Goal: Information Seeking & Learning: Find specific fact

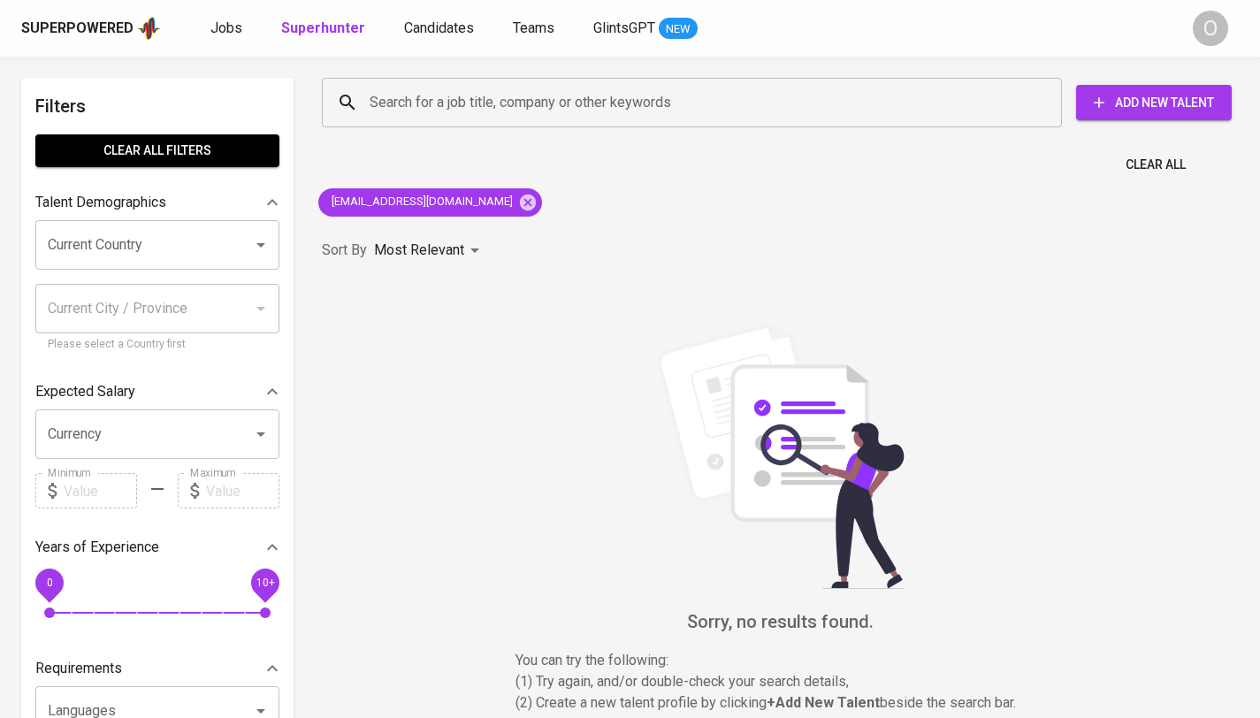
click at [496, 119] on div "Search for a job title, company or other keywords" at bounding box center [692, 103] width 740 height 50
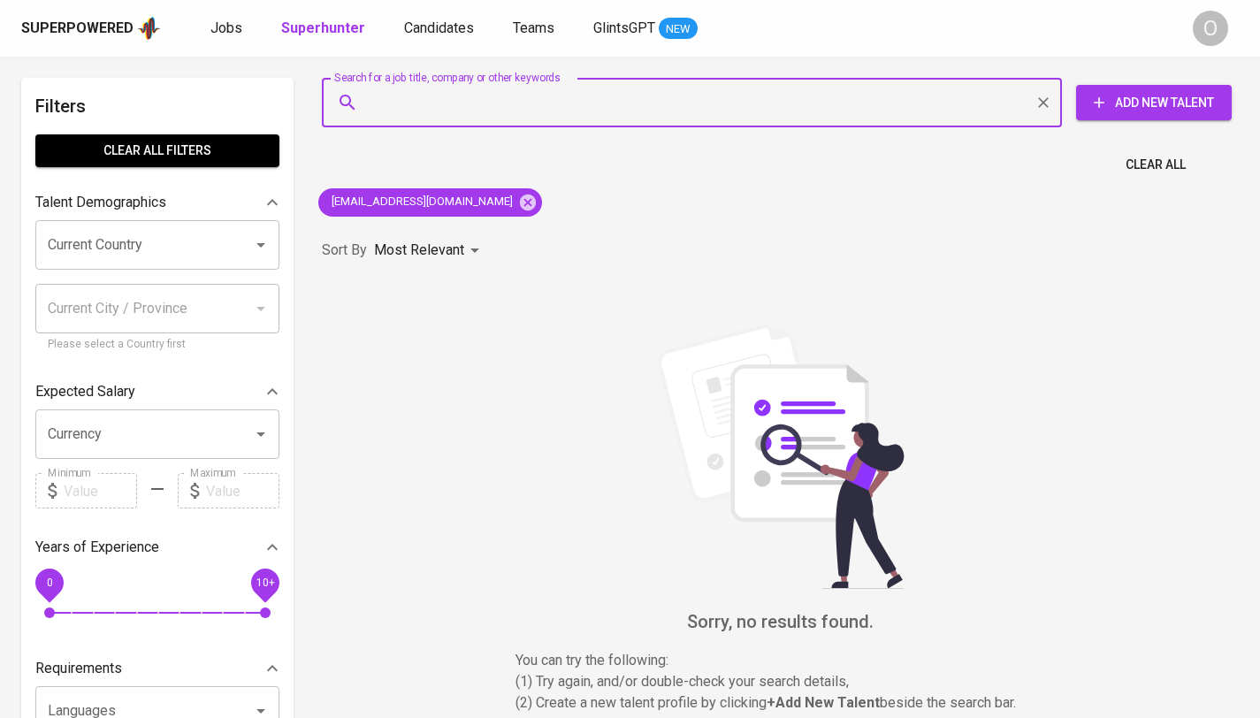
paste input "[PERSON_NAME] FS"
type input "[PERSON_NAME] FS"
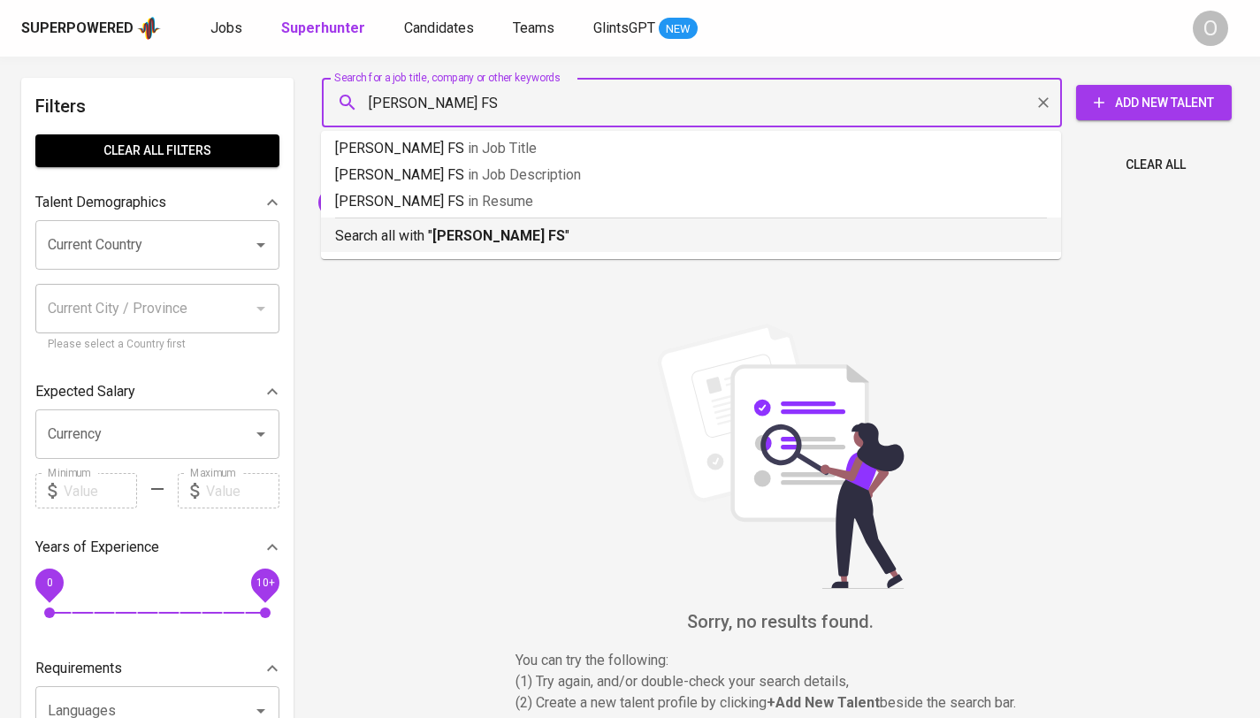
click at [465, 235] on b "[PERSON_NAME] FS" at bounding box center [499, 235] width 133 height 17
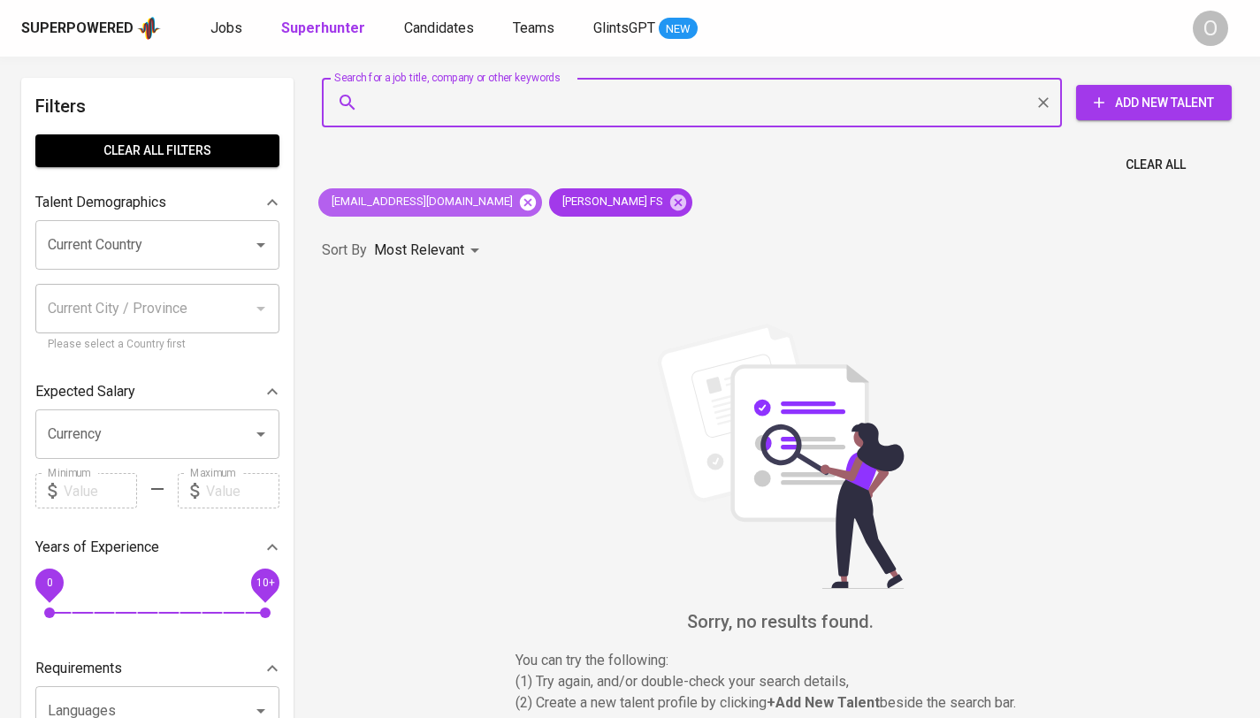
click at [520, 205] on icon at bounding box center [528, 202] width 16 height 16
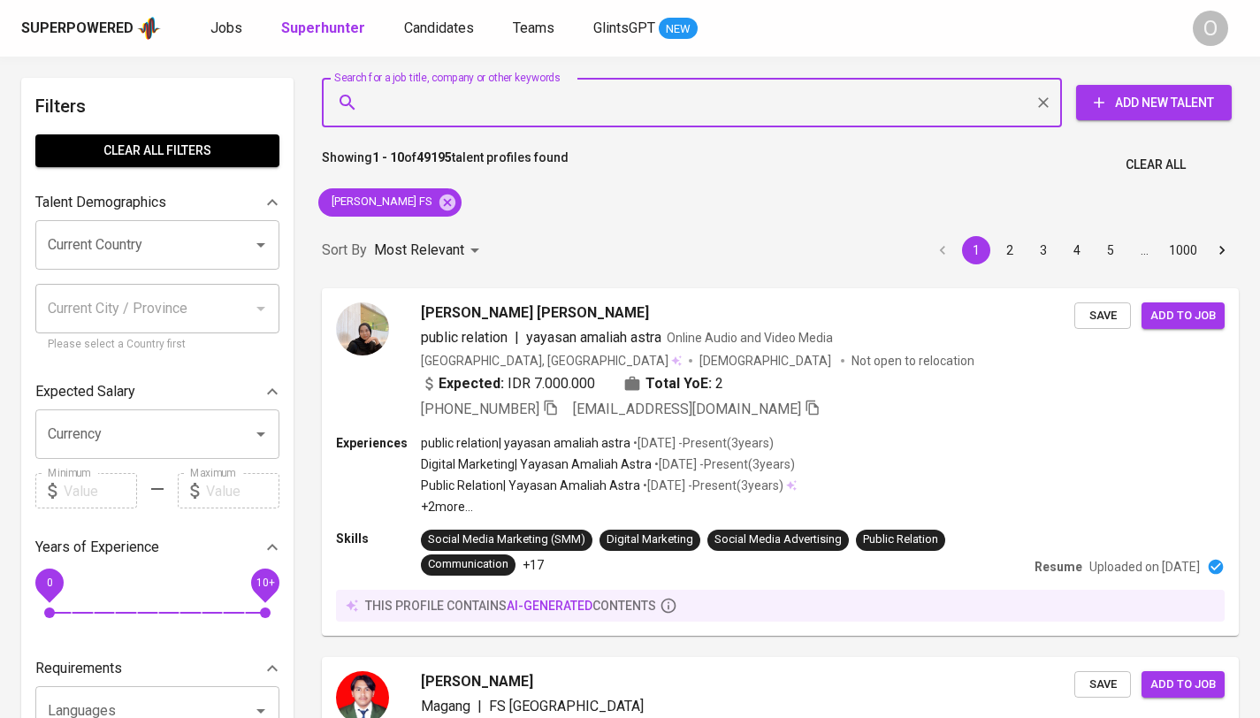
click at [480, 114] on input "Search for a job title, company or other keywords" at bounding box center [696, 103] width 662 height 34
paste input "Atikah Amaliah FS"
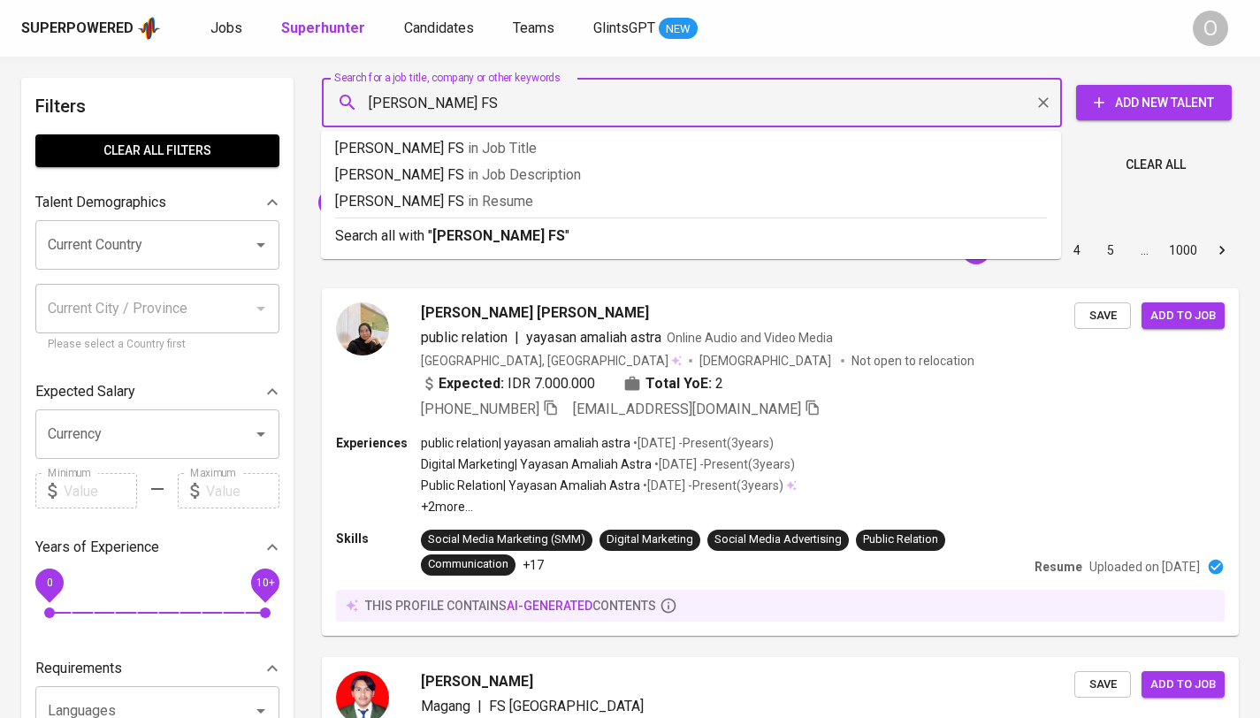
click at [478, 109] on input "Atikah Amaliah FS" at bounding box center [696, 103] width 662 height 34
type input "Atikah Amaliah"
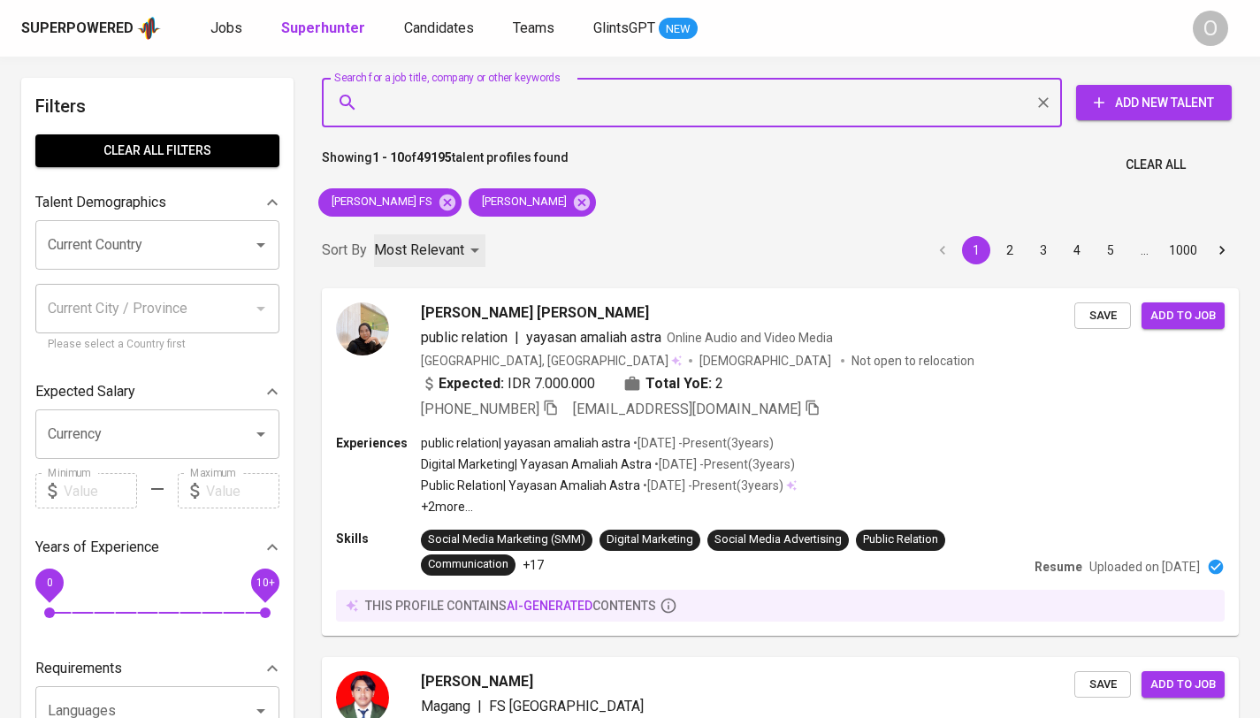
click at [432, 244] on p "Most Relevant" at bounding box center [419, 250] width 90 height 21
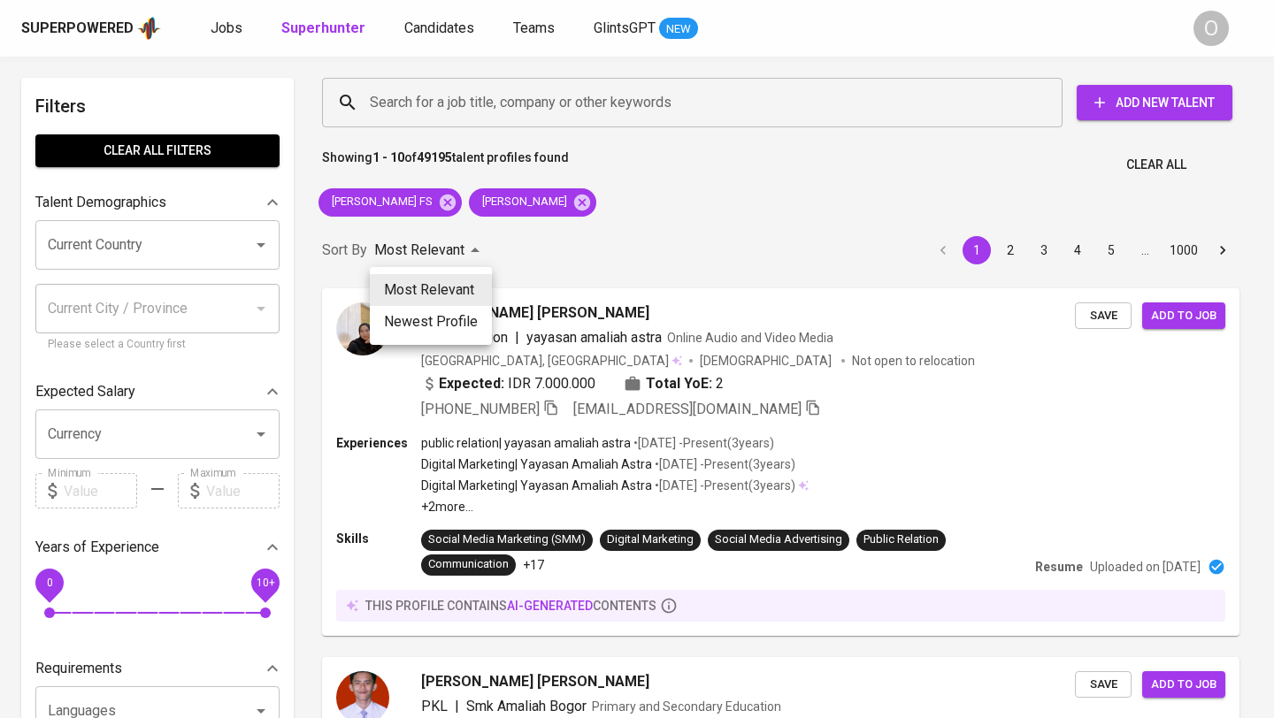
click at [665, 236] on div at bounding box center [637, 359] width 1274 height 718
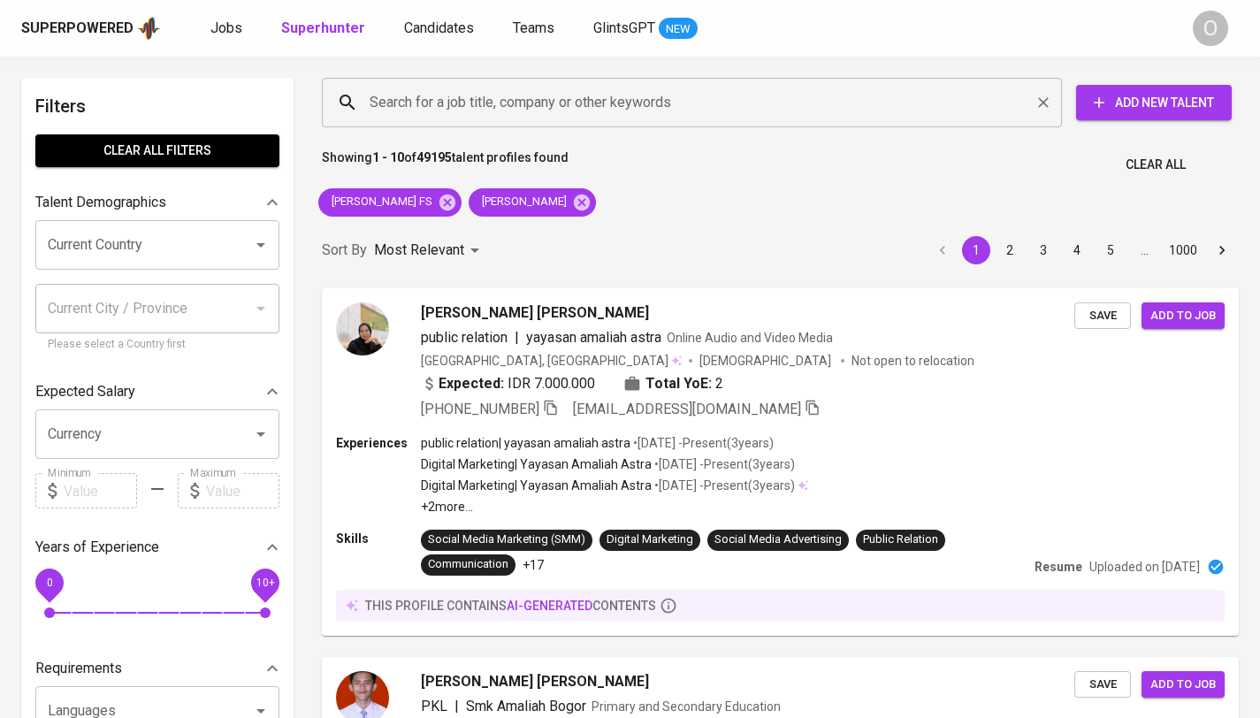
click at [505, 95] on input "Search for a job title, company or other keywords" at bounding box center [696, 103] width 662 height 34
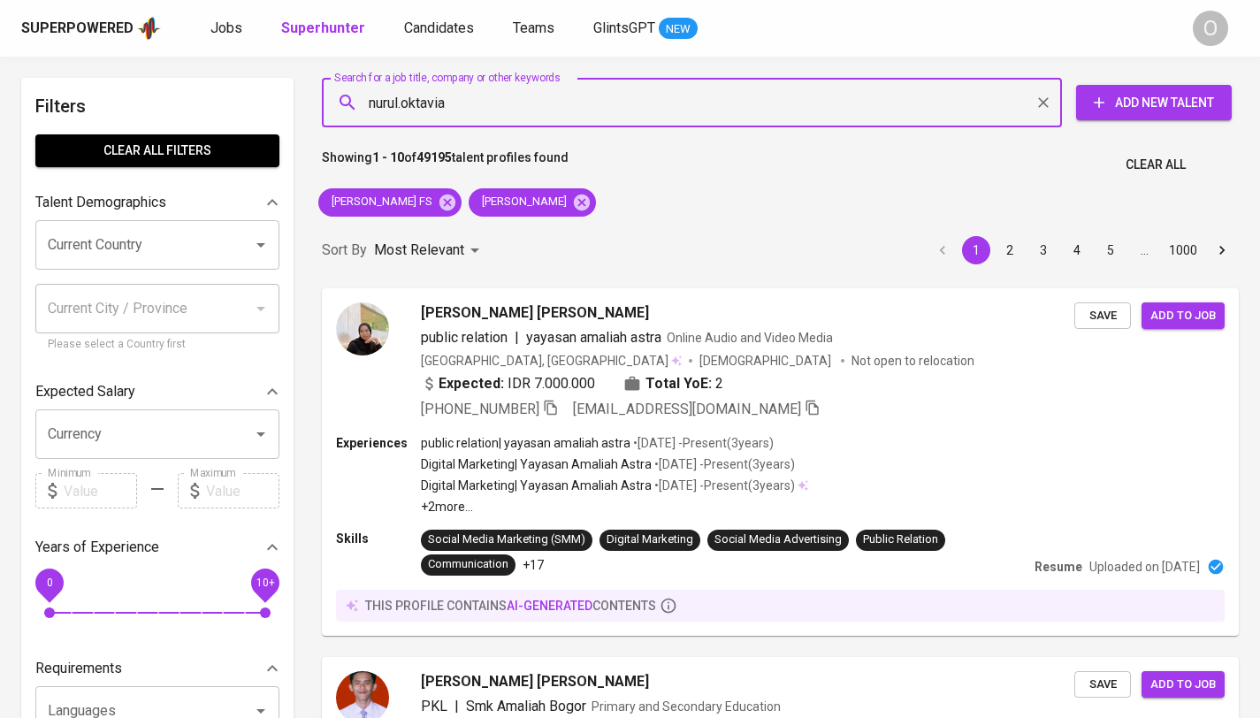
click at [540, 98] on input "nurul.oktavia" at bounding box center [696, 103] width 662 height 34
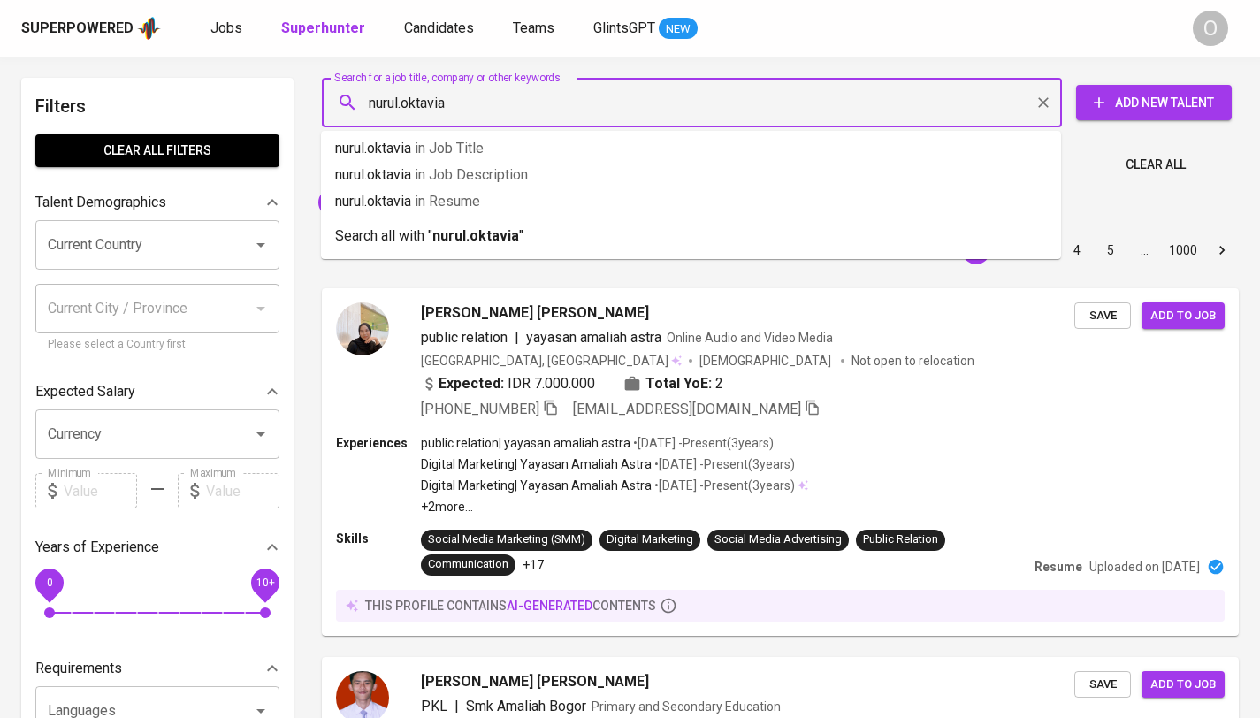
click at [540, 98] on input "nurul.oktavia" at bounding box center [696, 103] width 662 height 34
paste input "rloktavianty.office@gmail.com"
type input "nrloktavianty.office@gmail.com"
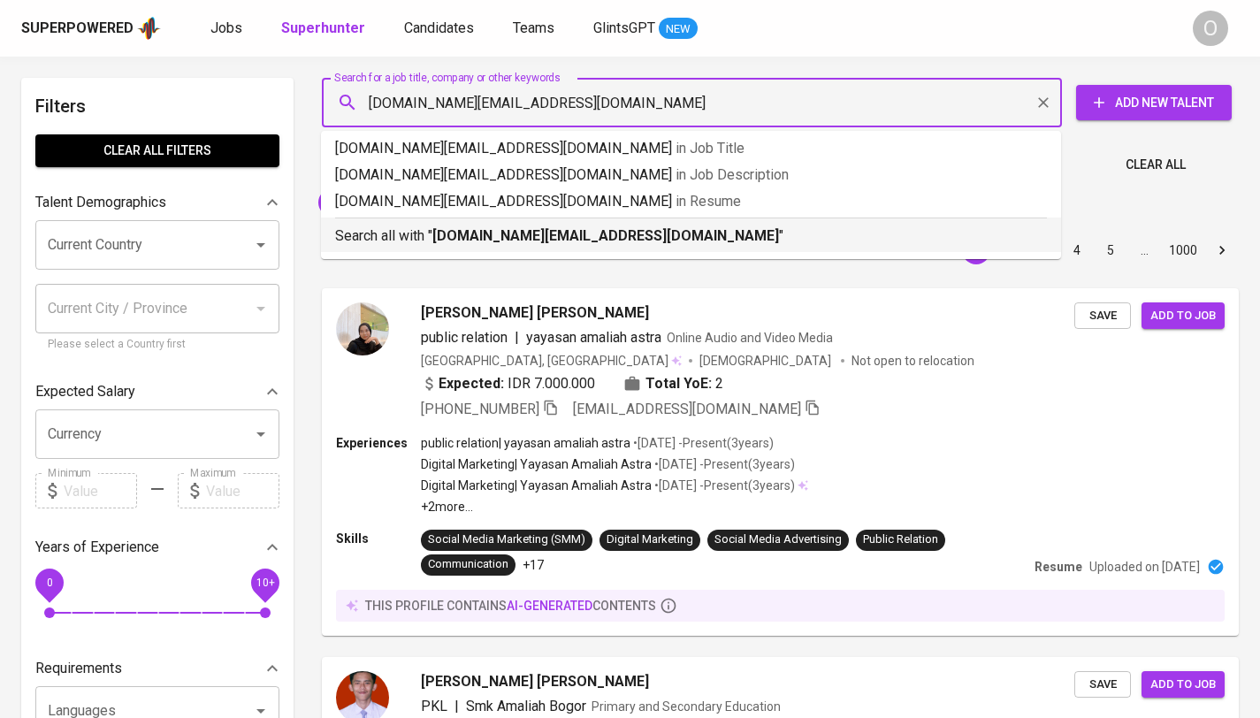
click at [480, 223] on div "Search all with " nrloktavianty.office@gmail.com "" at bounding box center [691, 232] width 712 height 29
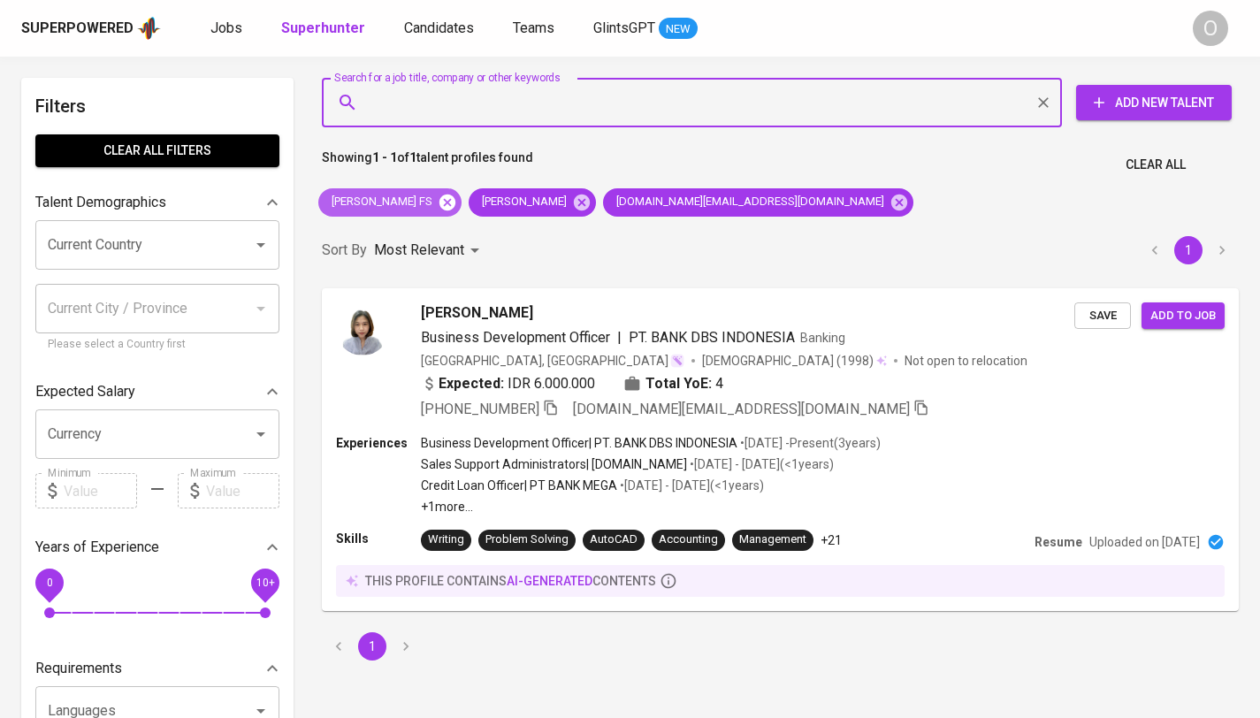
click at [445, 204] on icon at bounding box center [448, 202] width 16 height 16
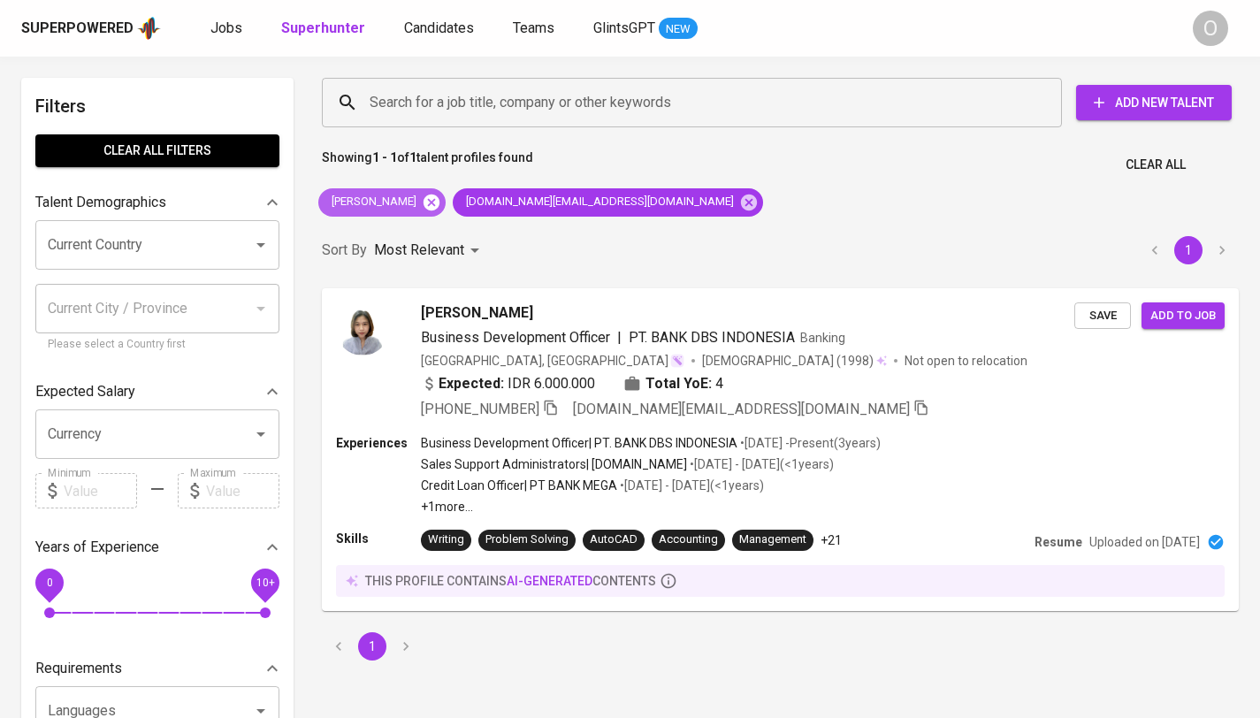
click at [433, 203] on icon at bounding box center [431, 202] width 19 height 19
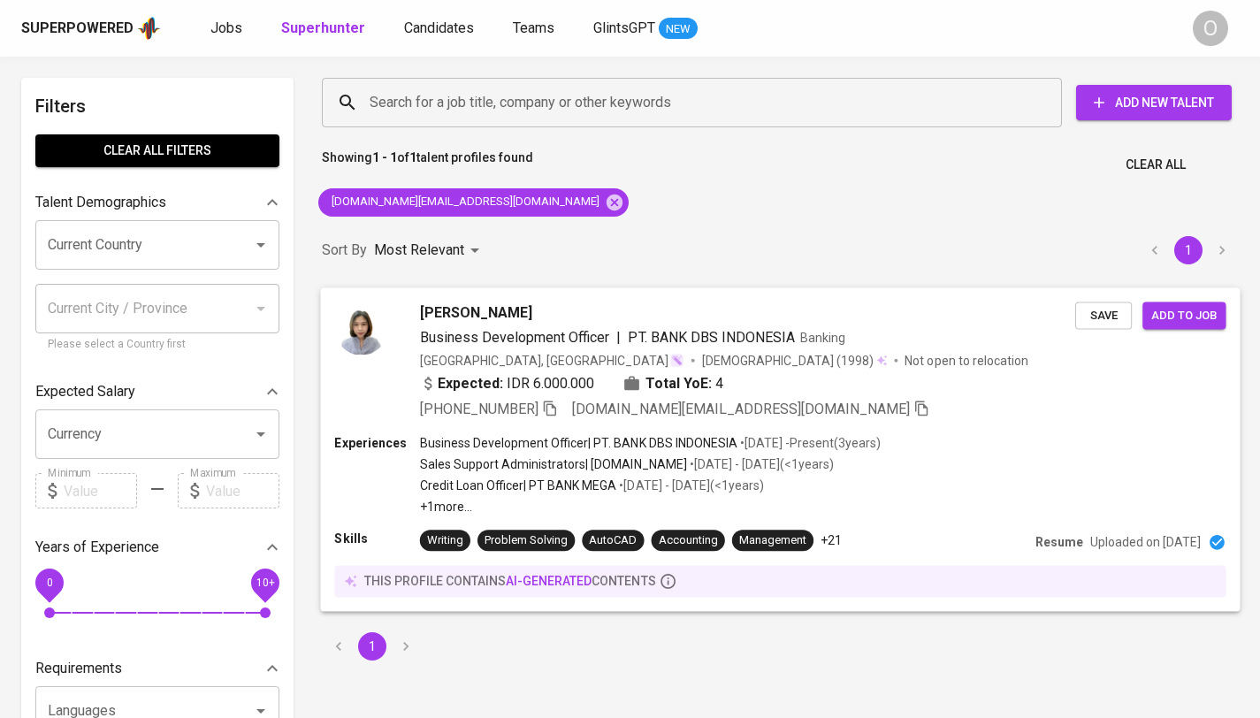
click at [433, 581] on p "this profile contains AI-generated contents" at bounding box center [510, 581] width 292 height 18
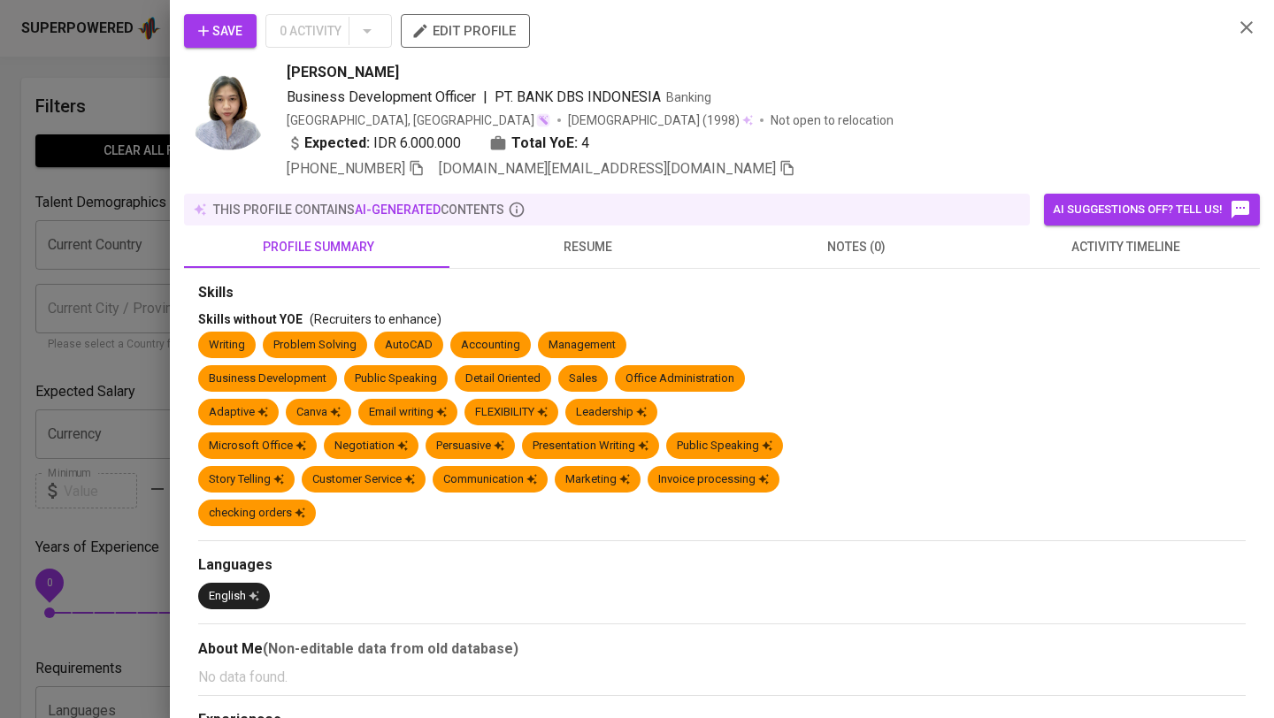
click at [605, 234] on button "resume" at bounding box center [587, 247] width 269 height 42
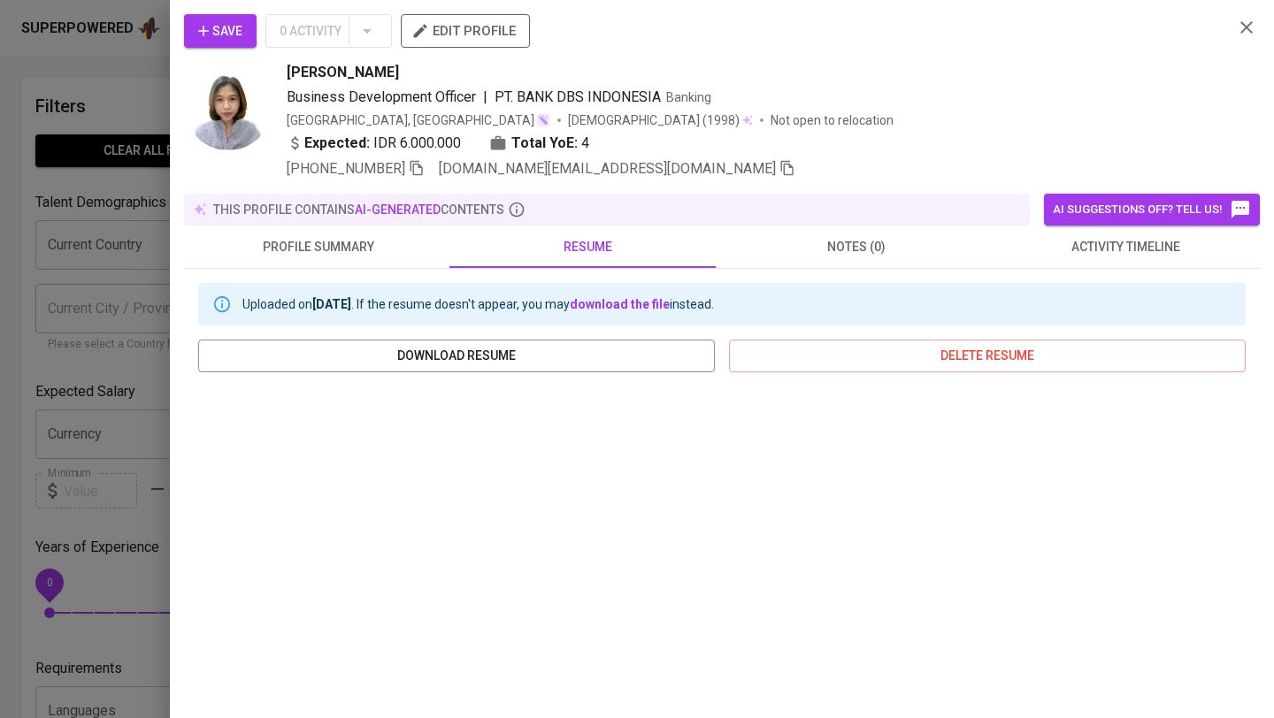
click at [801, 239] on span "notes (0)" at bounding box center [856, 247] width 248 height 22
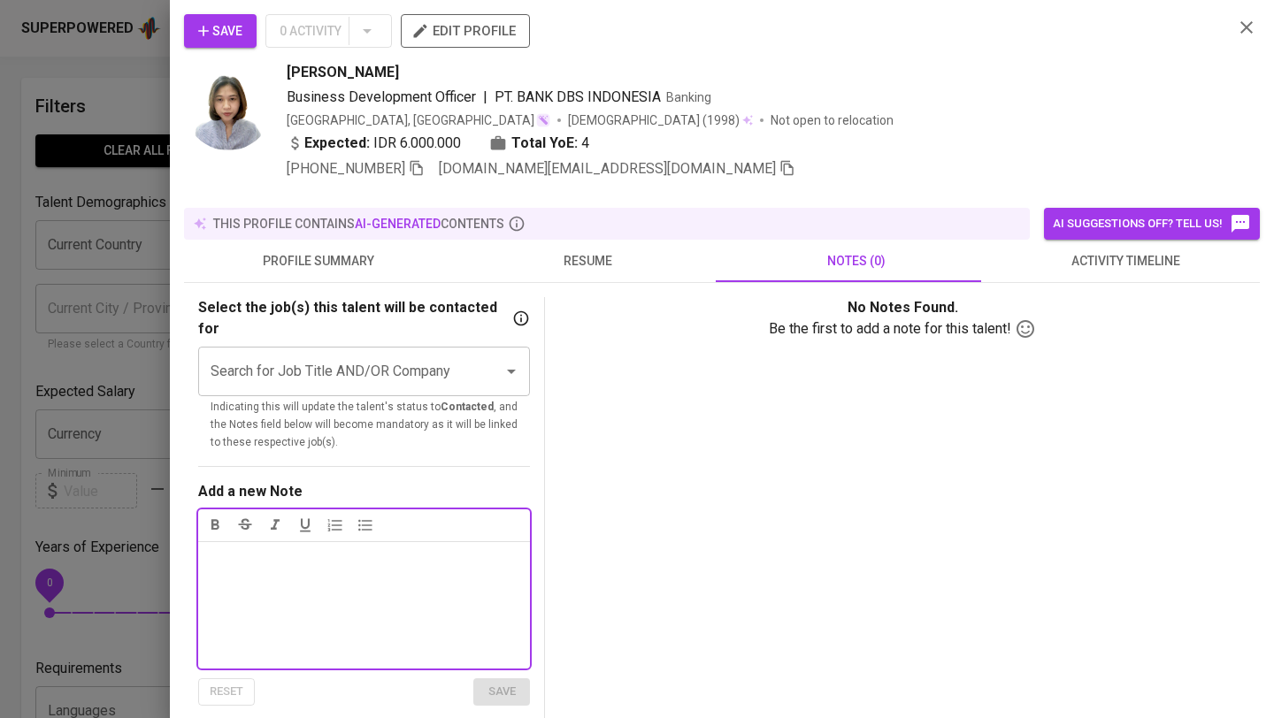
click at [1077, 263] on span "activity timeline" at bounding box center [1125, 261] width 248 height 22
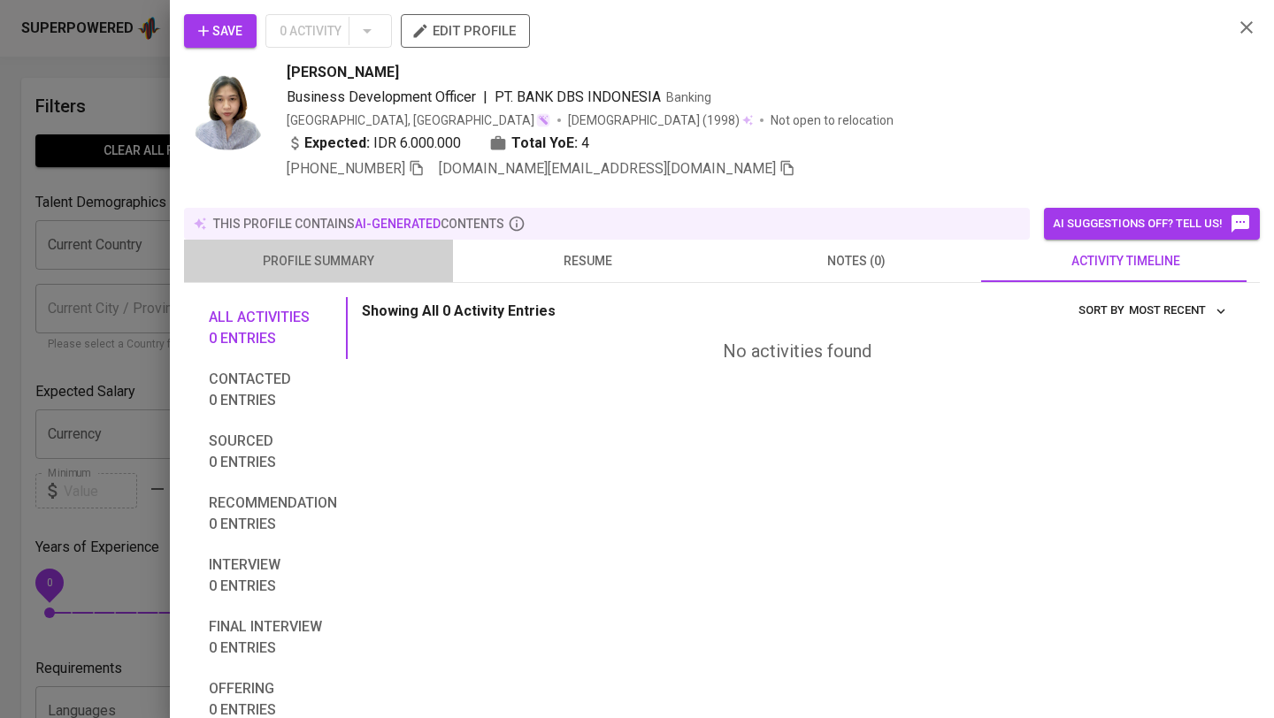
click at [368, 252] on span "profile summary" at bounding box center [319, 261] width 248 height 22
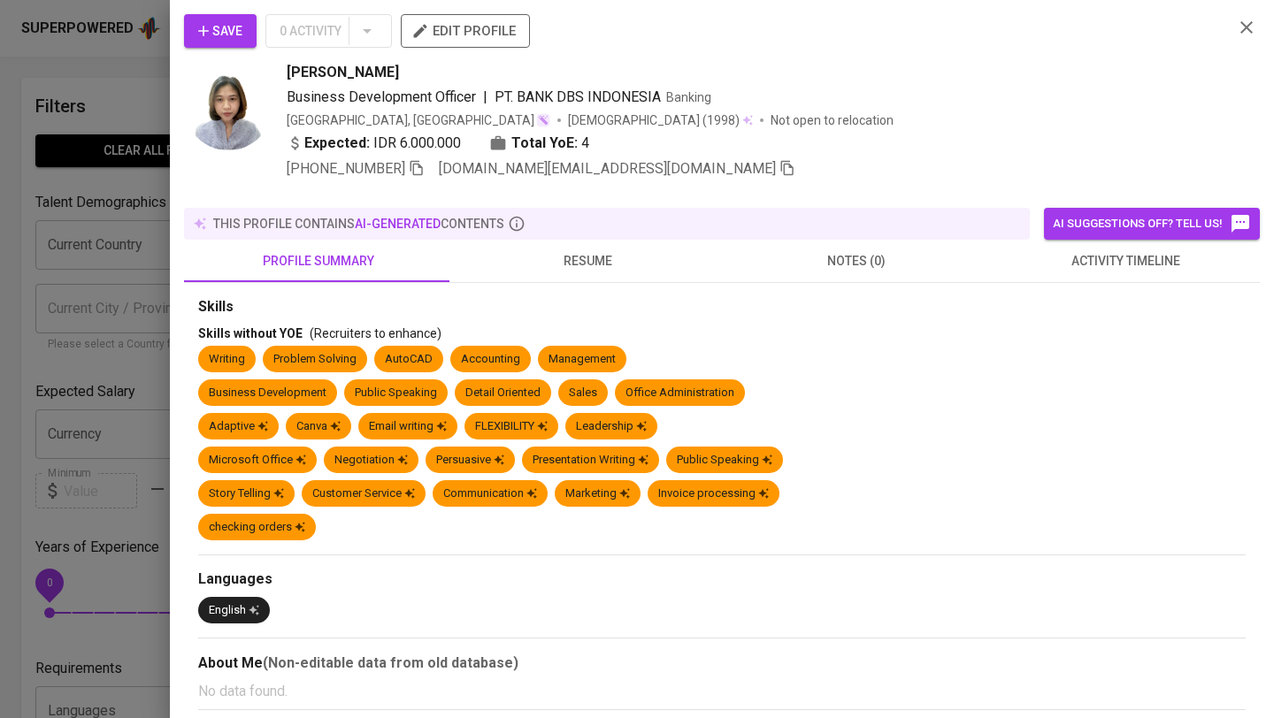
click at [500, 35] on span "edit profile" at bounding box center [465, 30] width 101 height 23
click at [109, 48] on div at bounding box center [637, 359] width 1274 height 718
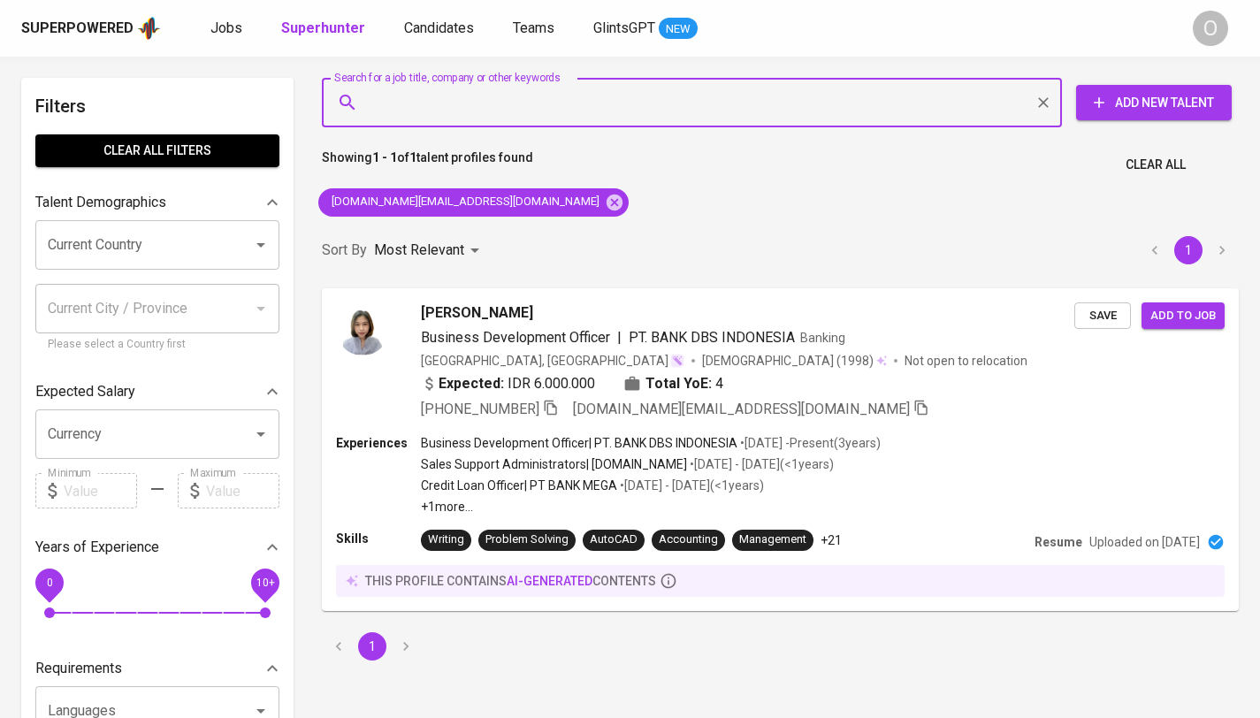
click at [434, 101] on input "Search for a job title, company or other keywords" at bounding box center [696, 103] width 662 height 34
paste input "rizqiaarani12@gmail.com"
type input "rizqiaarani12@gmail.com"
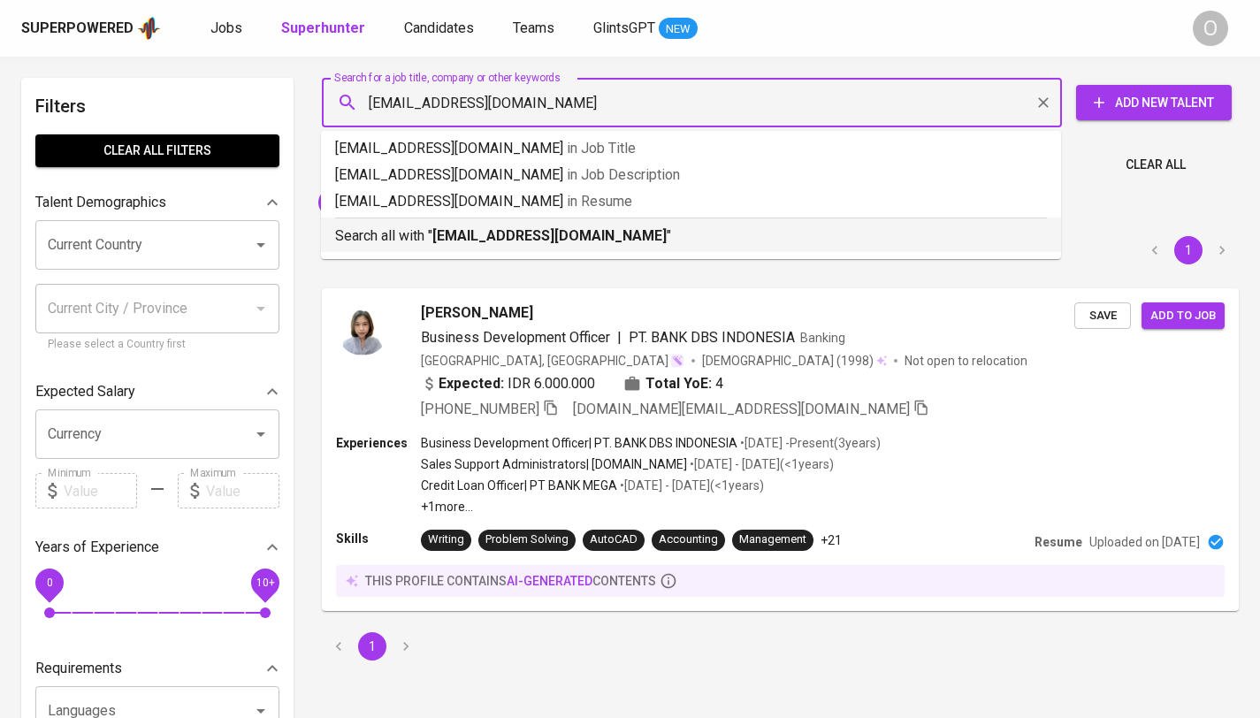
click at [499, 235] on b "rizqiaarani12@gmail.com" at bounding box center [550, 235] width 234 height 17
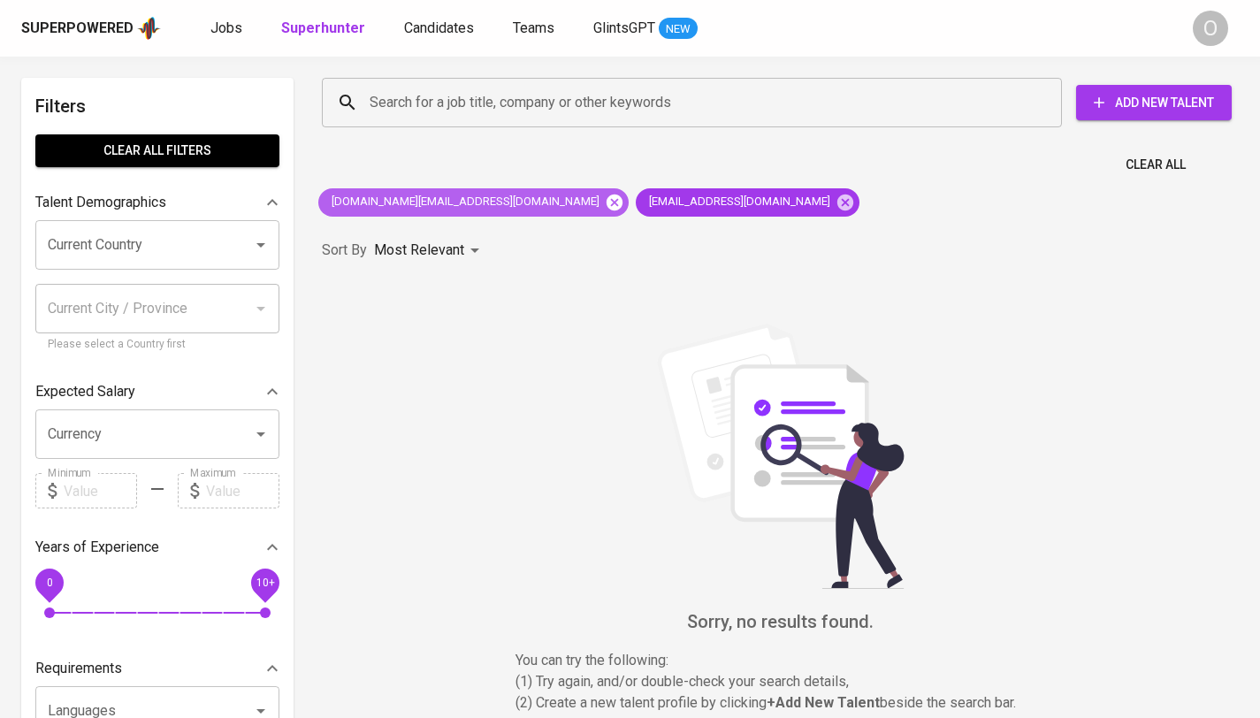
click at [607, 209] on icon at bounding box center [615, 202] width 16 height 16
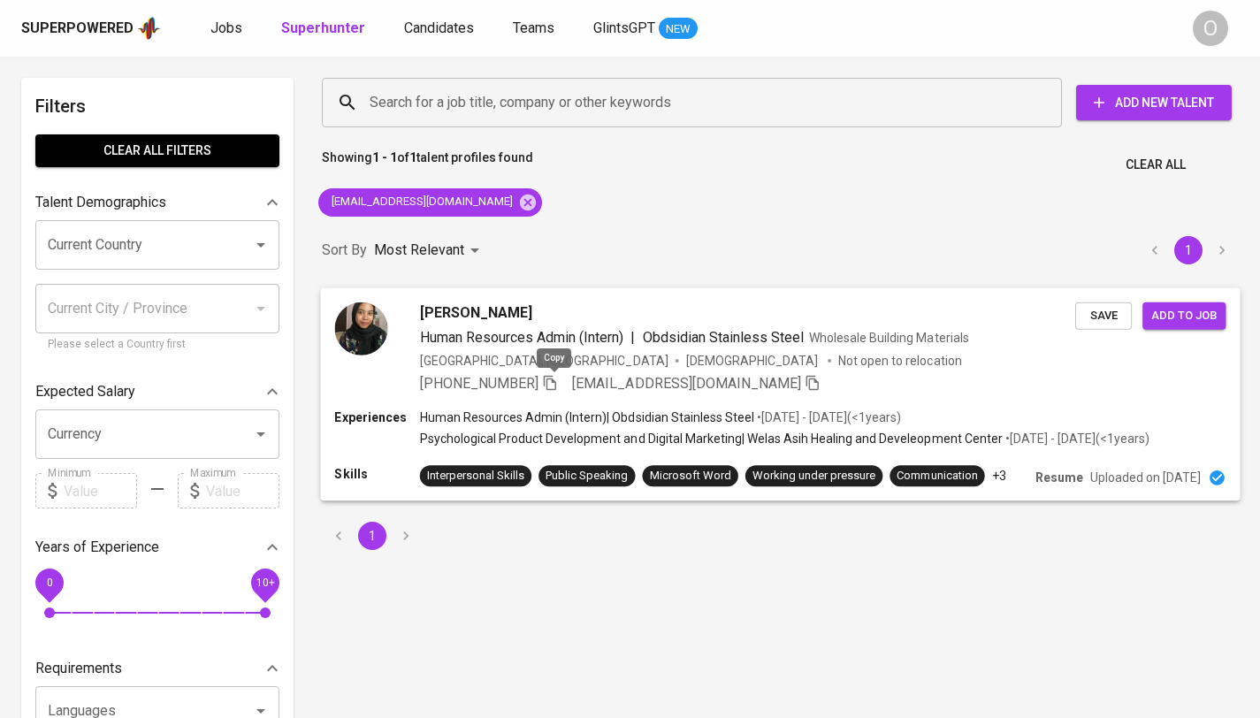
click at [558, 377] on icon "button" at bounding box center [550, 382] width 16 height 16
click at [569, 127] on div "Search for a job title, company or other keywords Search for a job title, compa…" at bounding box center [776, 102] width 917 height 57
click at [578, 107] on input "Search for a job title, company or other keywords" at bounding box center [696, 103] width 662 height 34
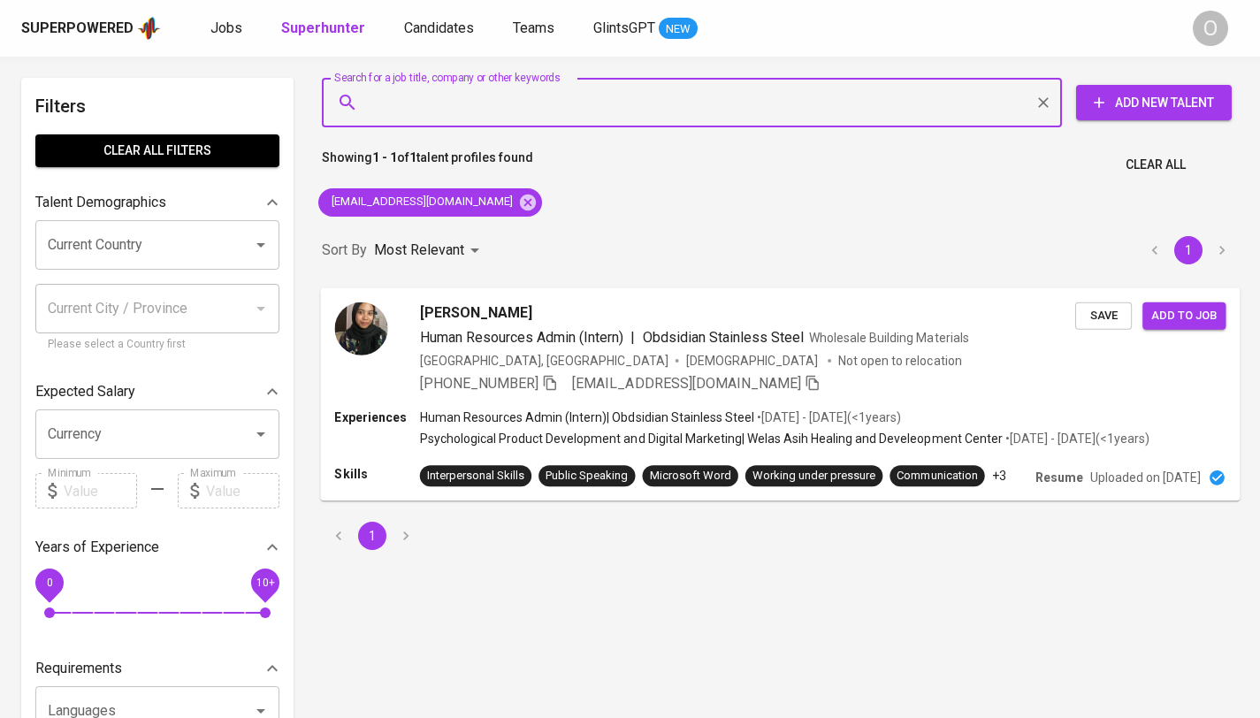
paste input "adelatsabitah24@gmail.com"
type input "adelatsabitah24@gmail.com"
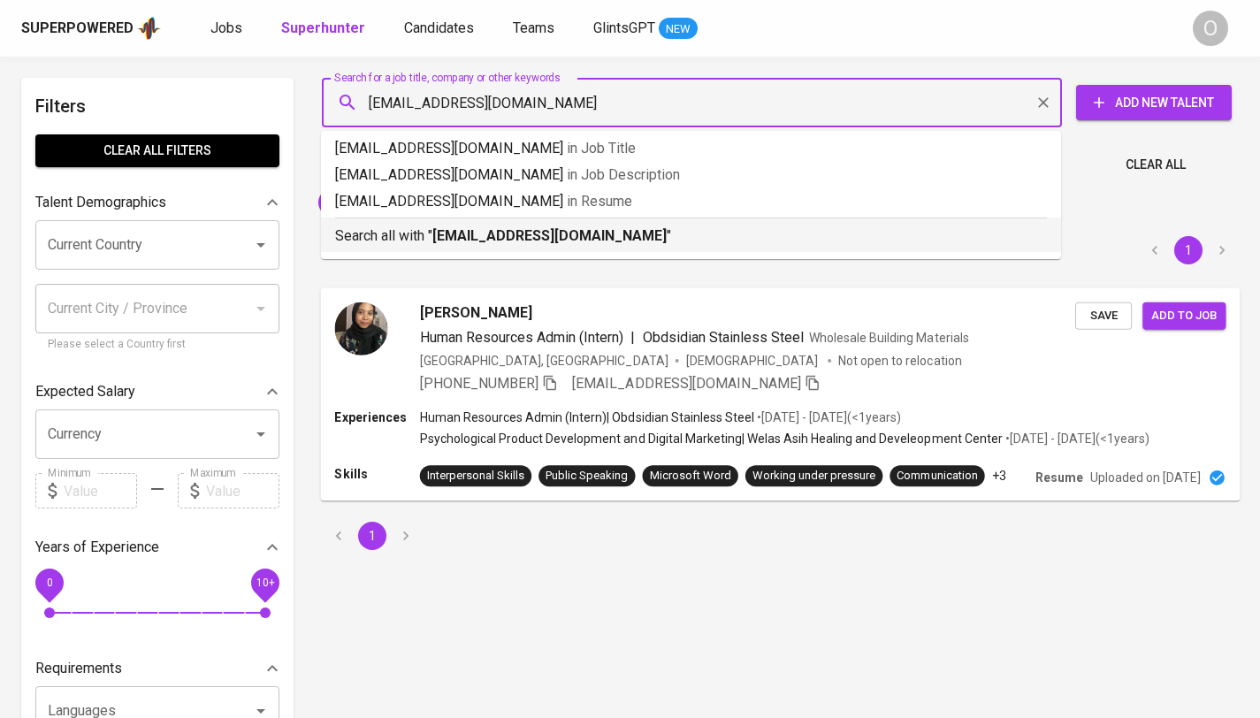
click at [459, 241] on b "adelatsabitah24@gmail.com" at bounding box center [550, 235] width 234 height 17
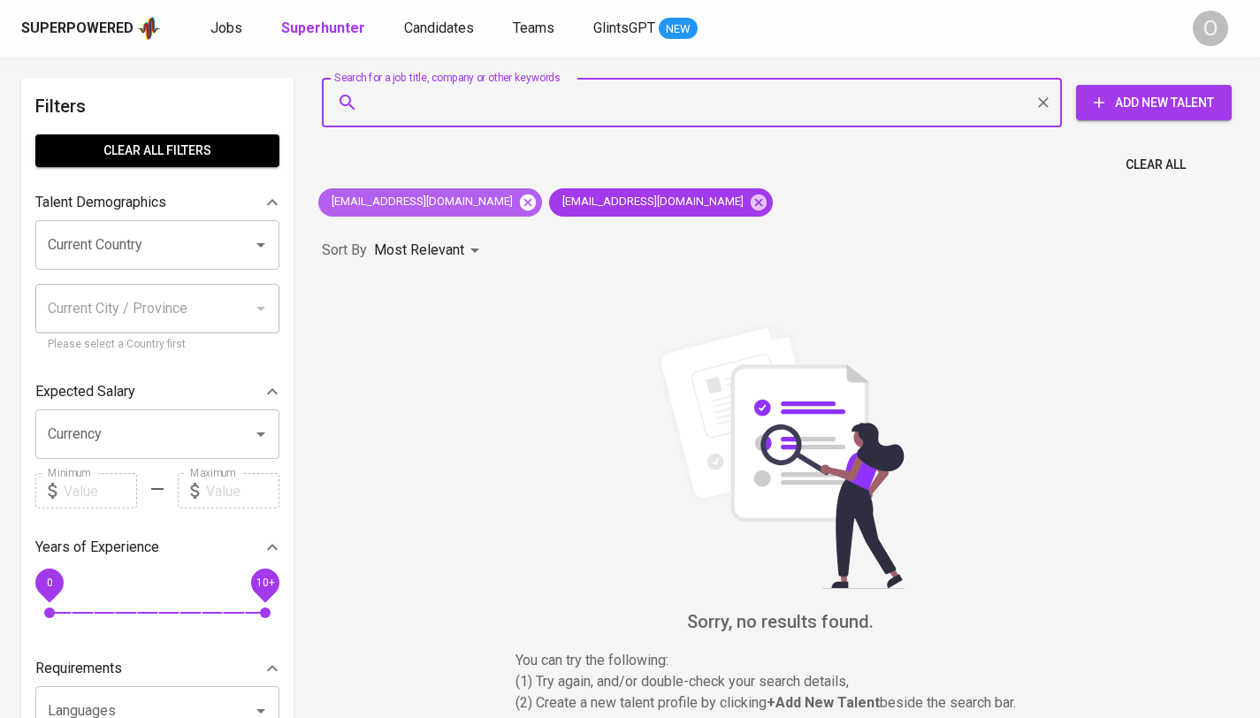
click at [520, 203] on icon at bounding box center [528, 202] width 16 height 16
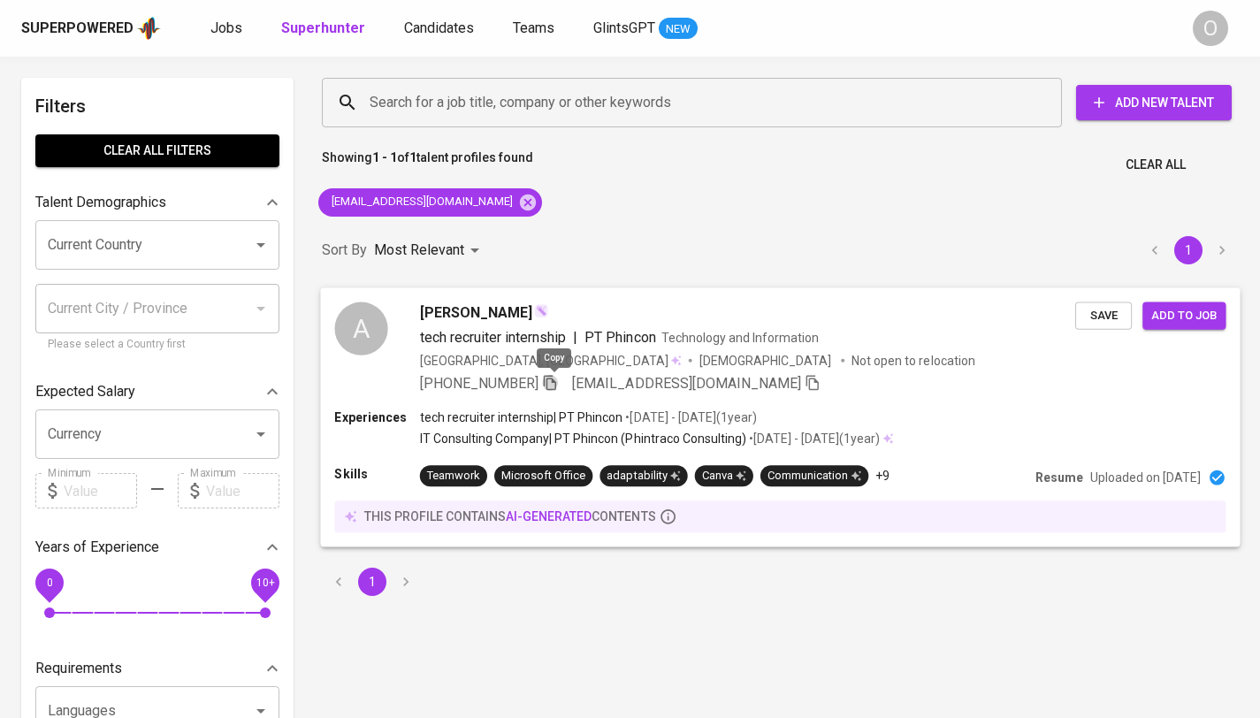
click at [549, 387] on icon "button" at bounding box center [550, 382] width 16 height 16
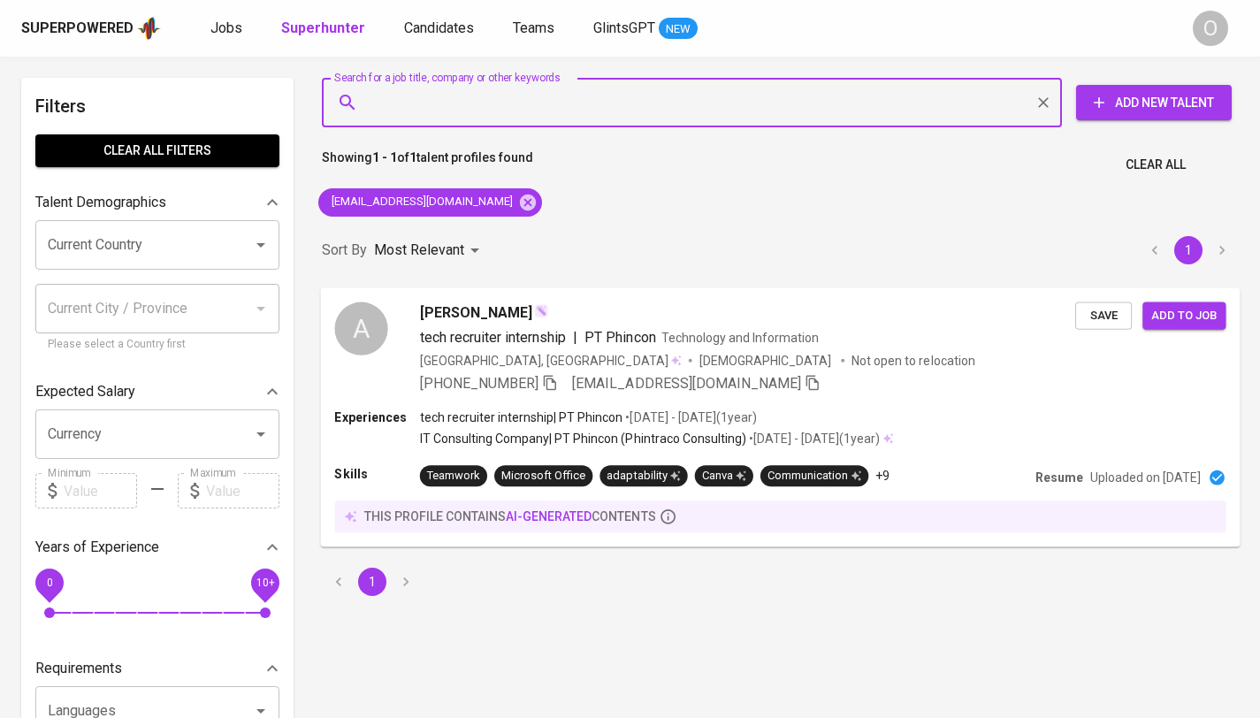
click at [482, 119] on input "Search for a job title, company or other keywords" at bounding box center [696, 103] width 662 height 34
paste input "[PERSON_NAME] V"
type input "[PERSON_NAME] V"
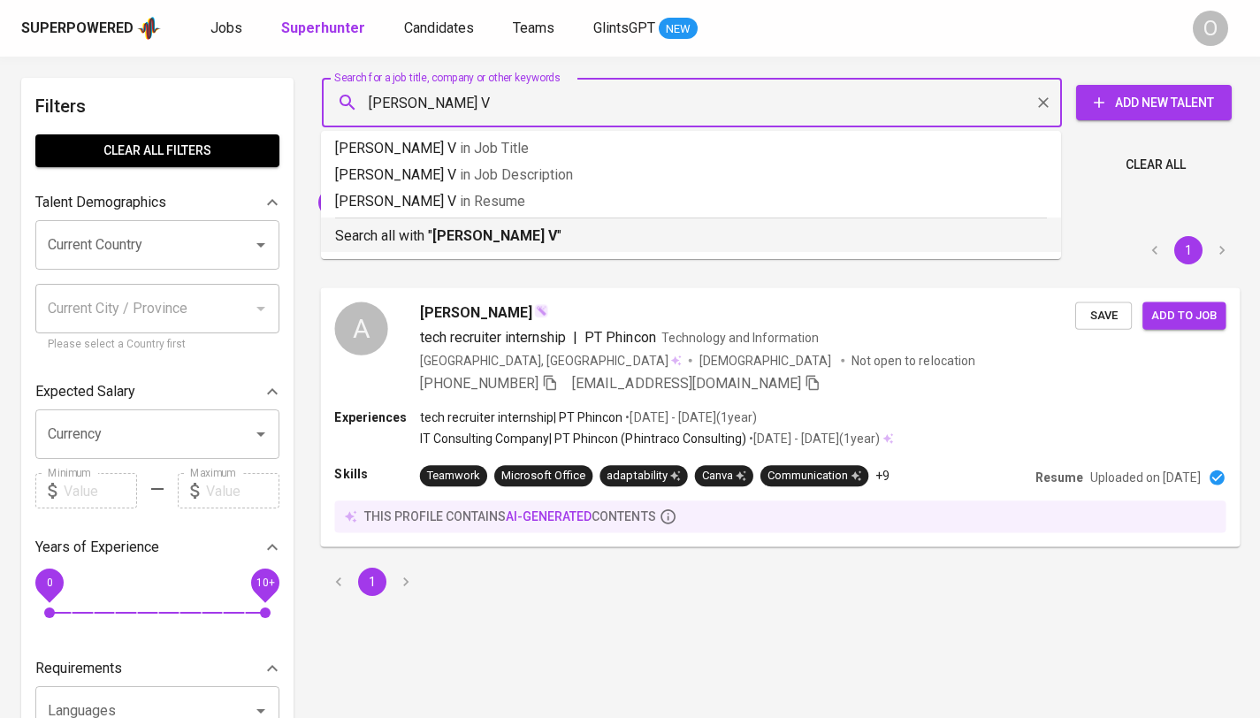
click at [486, 255] on ul "Aretha Jayaswasti V in Job Title Aretha Jayaswasti V in Job Description Aretha …" at bounding box center [691, 195] width 740 height 128
click at [490, 240] on b "[PERSON_NAME] V" at bounding box center [495, 235] width 125 height 17
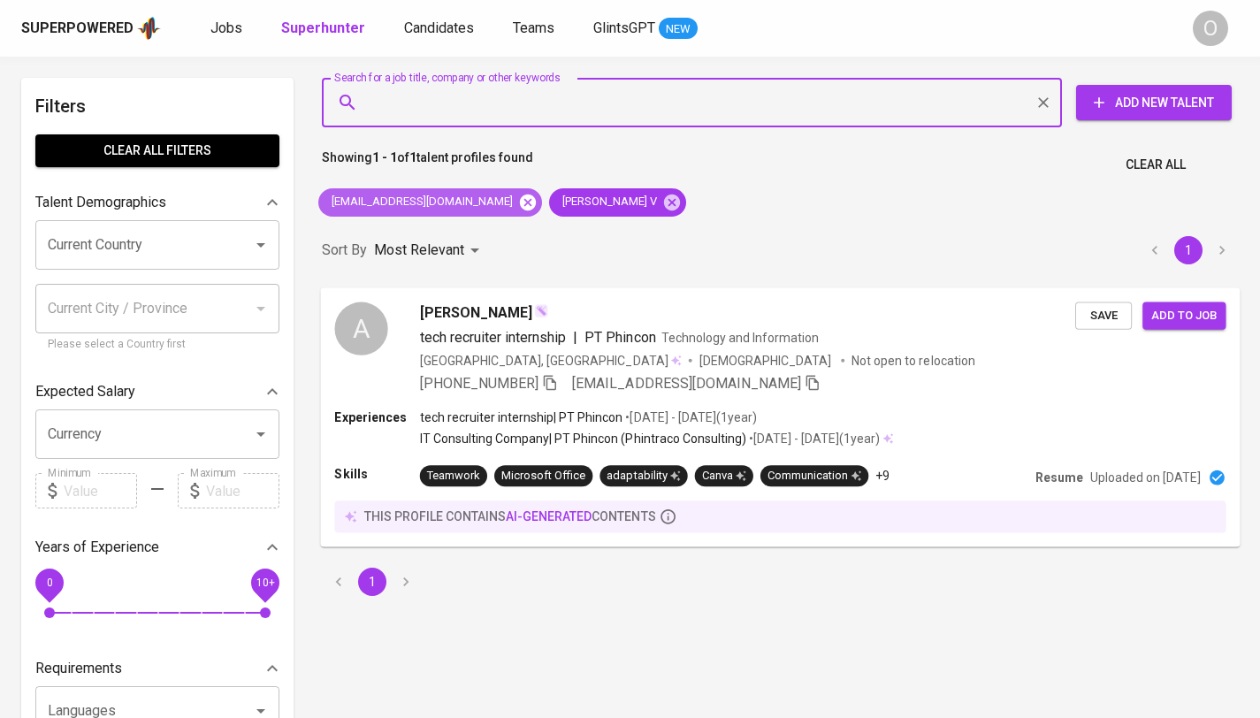
click at [518, 203] on icon at bounding box center [527, 202] width 19 height 19
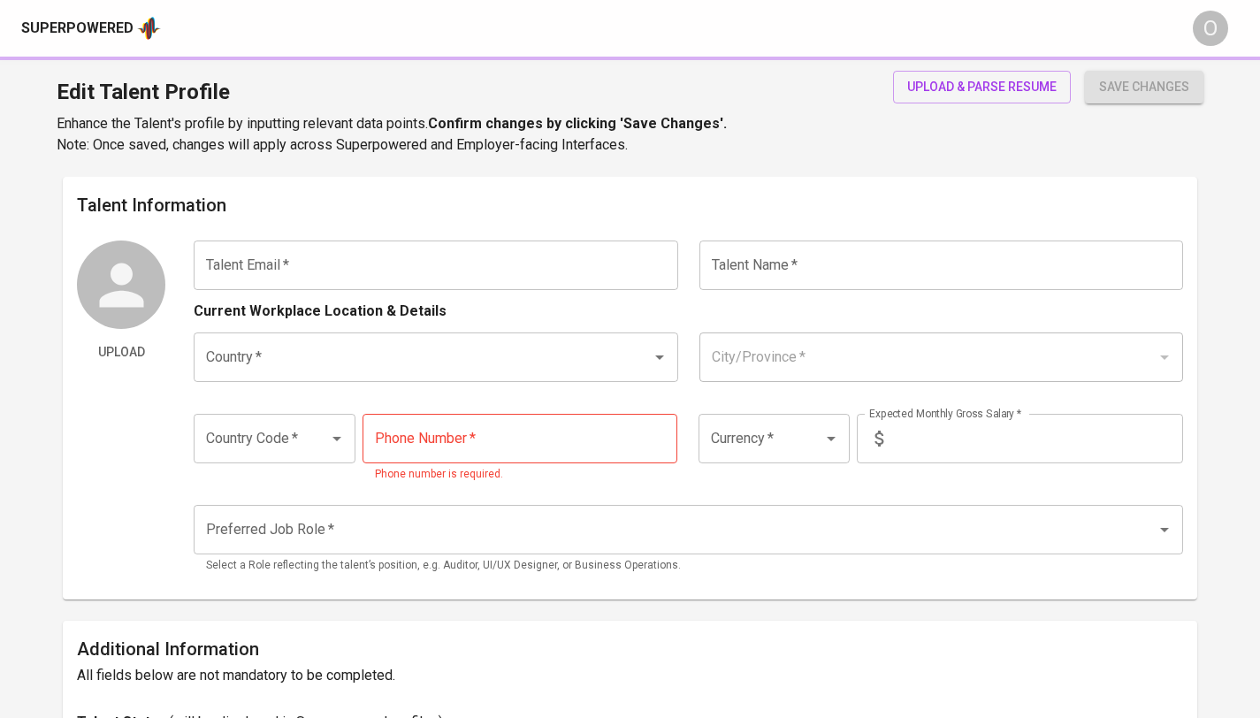
type input "[DOMAIN_NAME][EMAIL_ADDRESS][DOMAIN_NAME]"
type input "[PERSON_NAME]"
type input "[GEOGRAPHIC_DATA]"
type input "Jakarta Pusat, DKI Jakarta"
type input "+62"
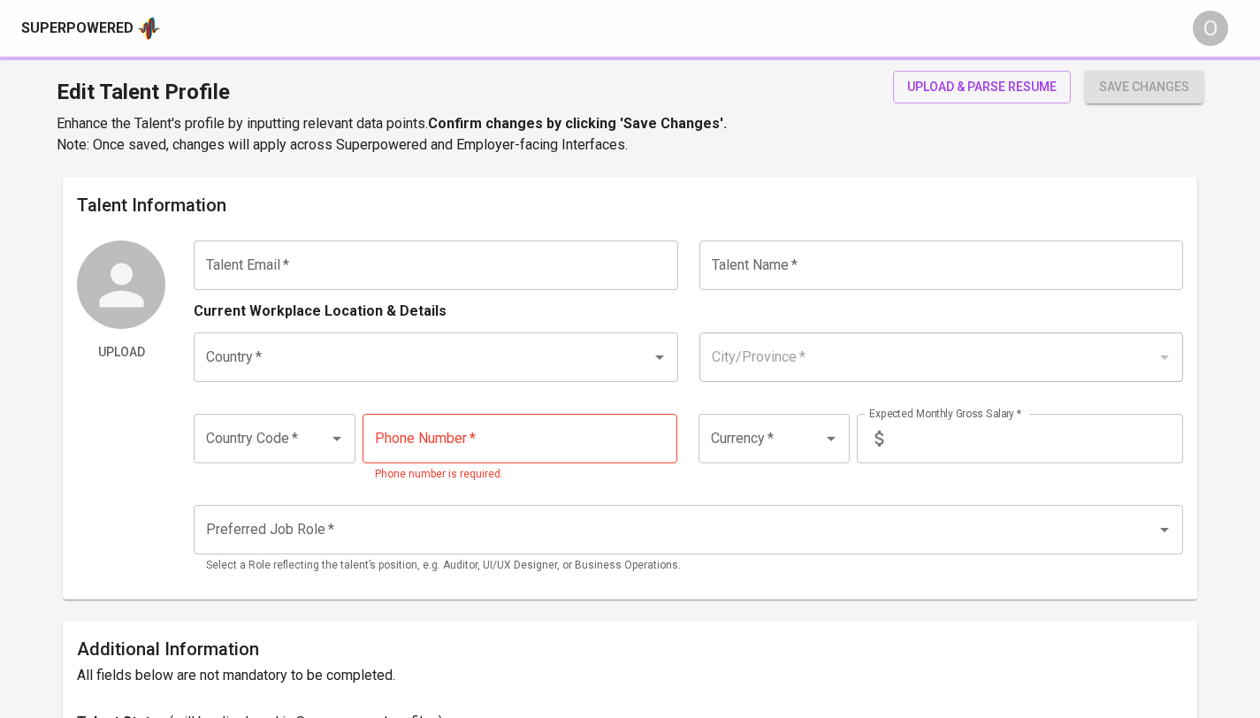
type input "853-3644-4416"
type input "IDR"
radio input "true"
type input "4"
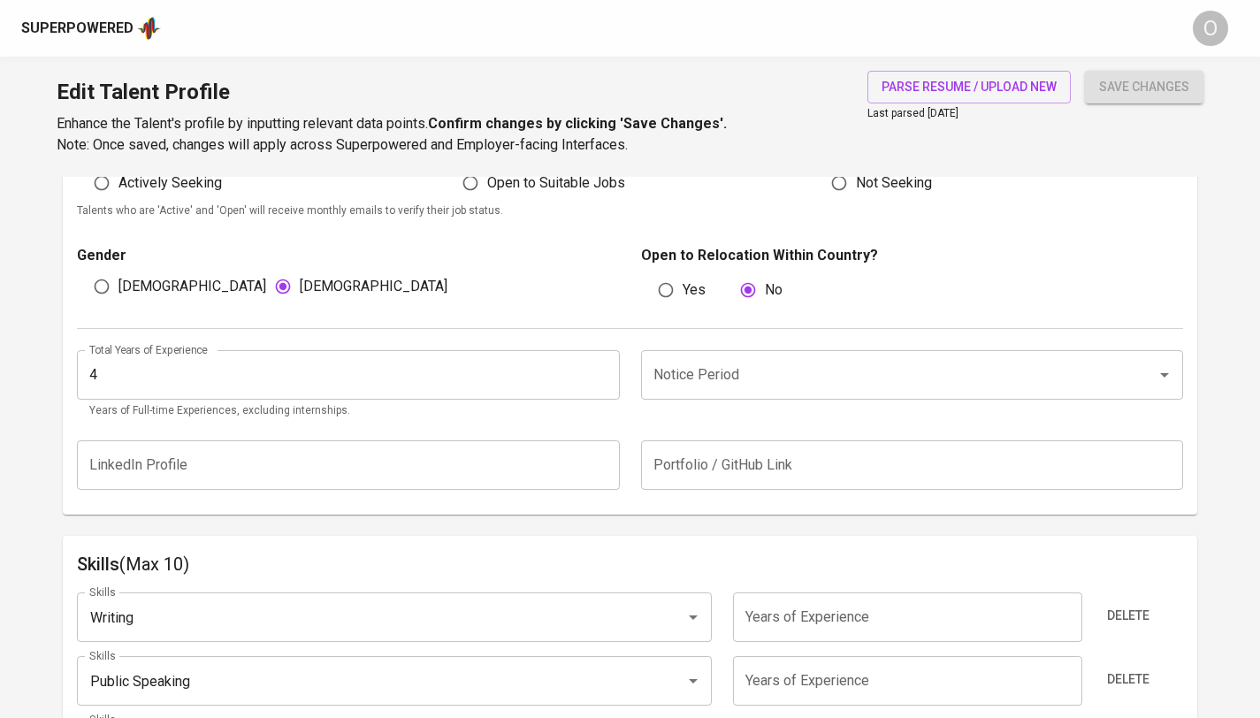
scroll to position [601, 0]
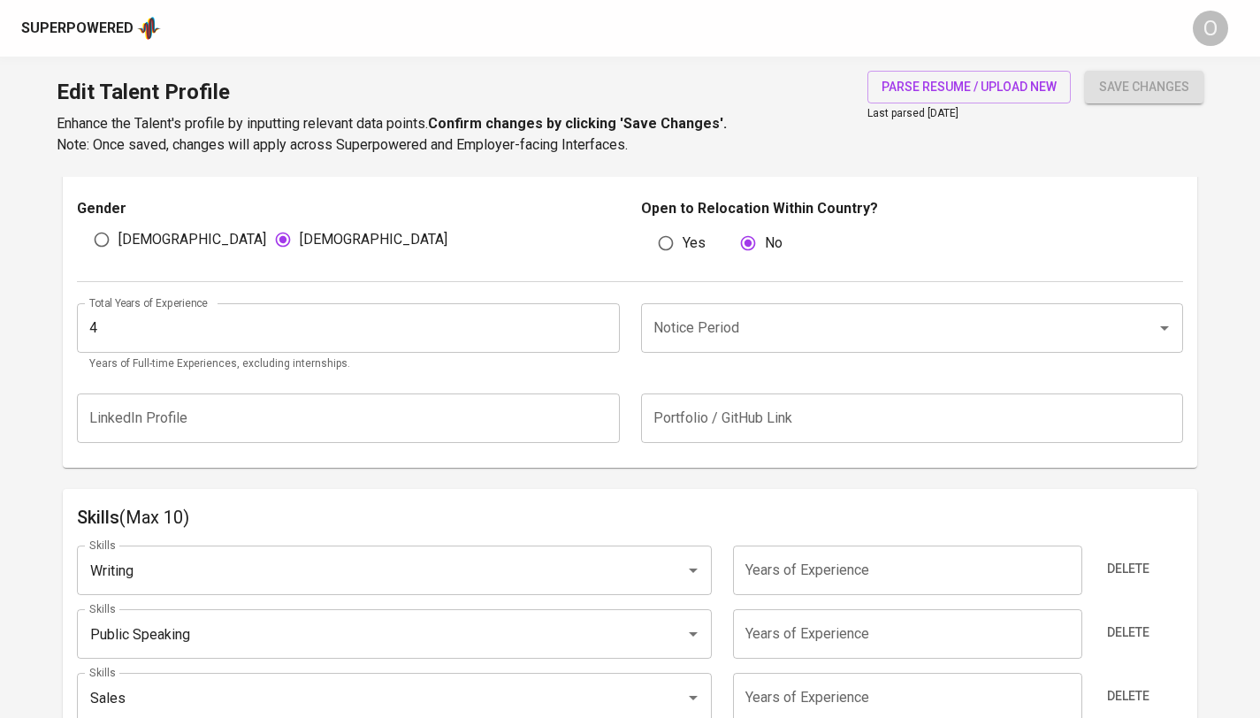
click at [677, 246] on input "Yes" at bounding box center [666, 243] width 34 height 34
radio input "true"
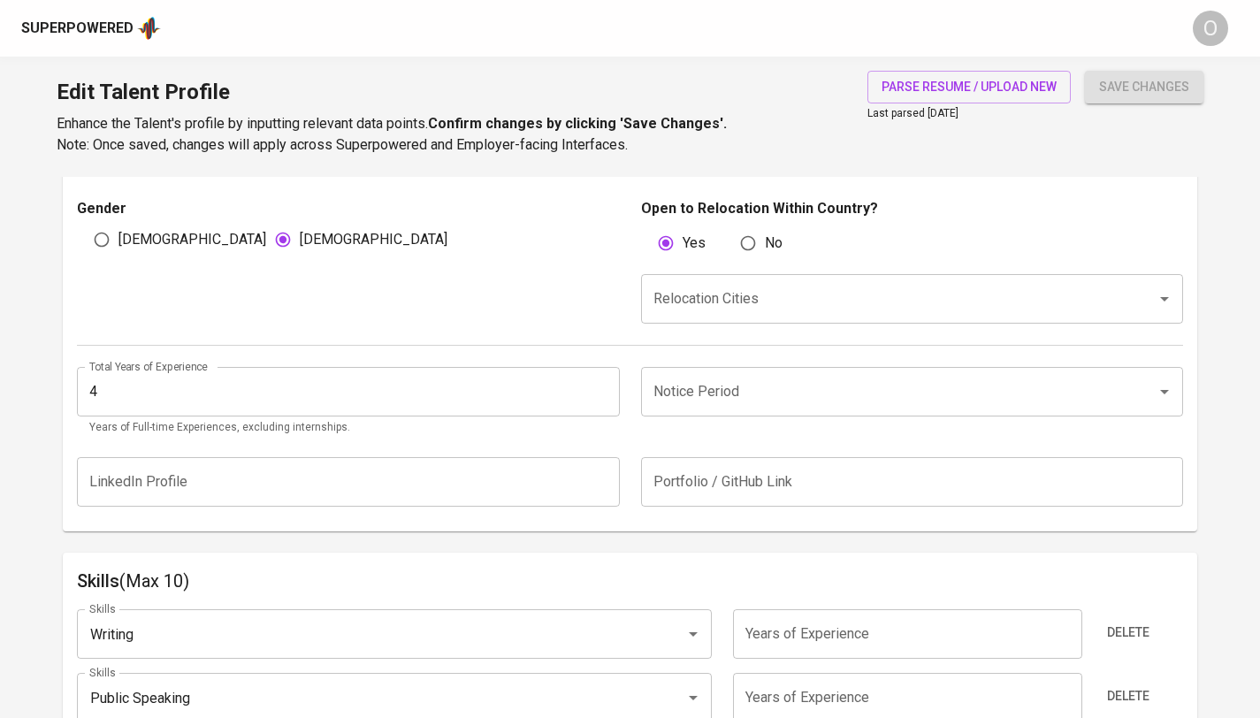
click at [535, 405] on input "4" at bounding box center [348, 392] width 542 height 50
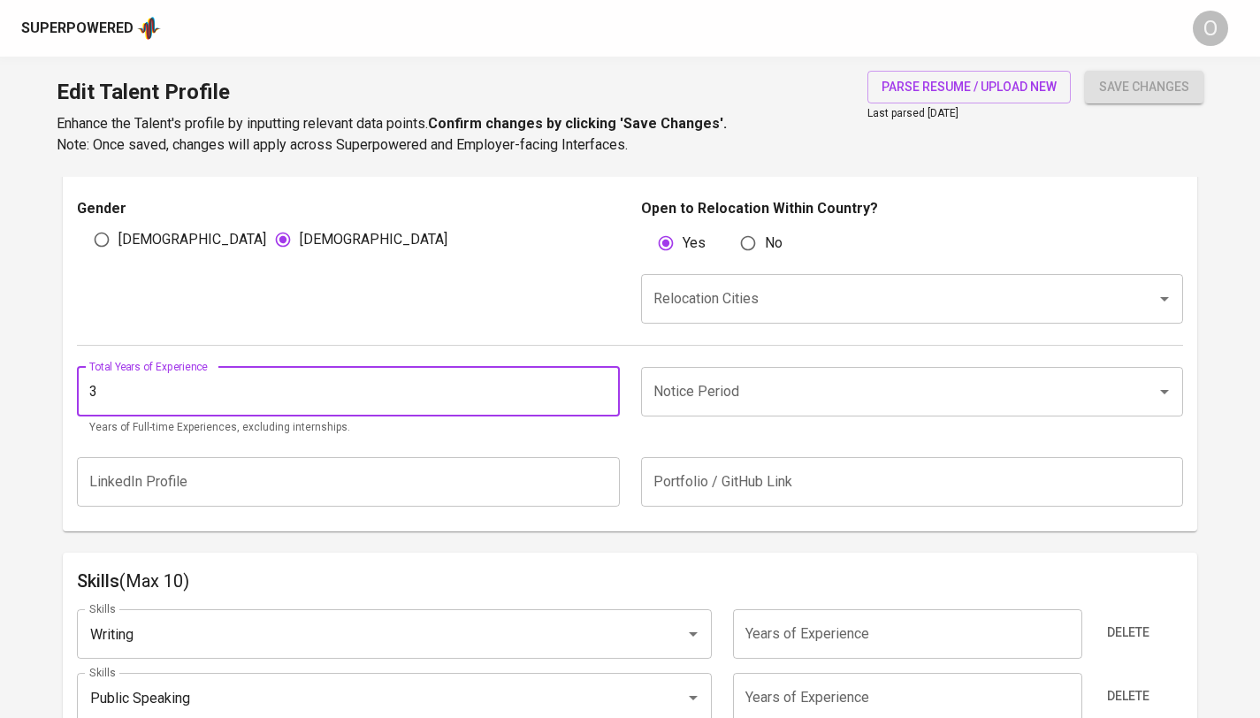
click at [602, 395] on input "3" at bounding box center [348, 392] width 542 height 50
click at [599, 384] on input "4" at bounding box center [348, 392] width 542 height 50
click at [599, 384] on input "5" at bounding box center [348, 392] width 542 height 50
type input "6"
click at [599, 384] on input "6" at bounding box center [348, 392] width 542 height 50
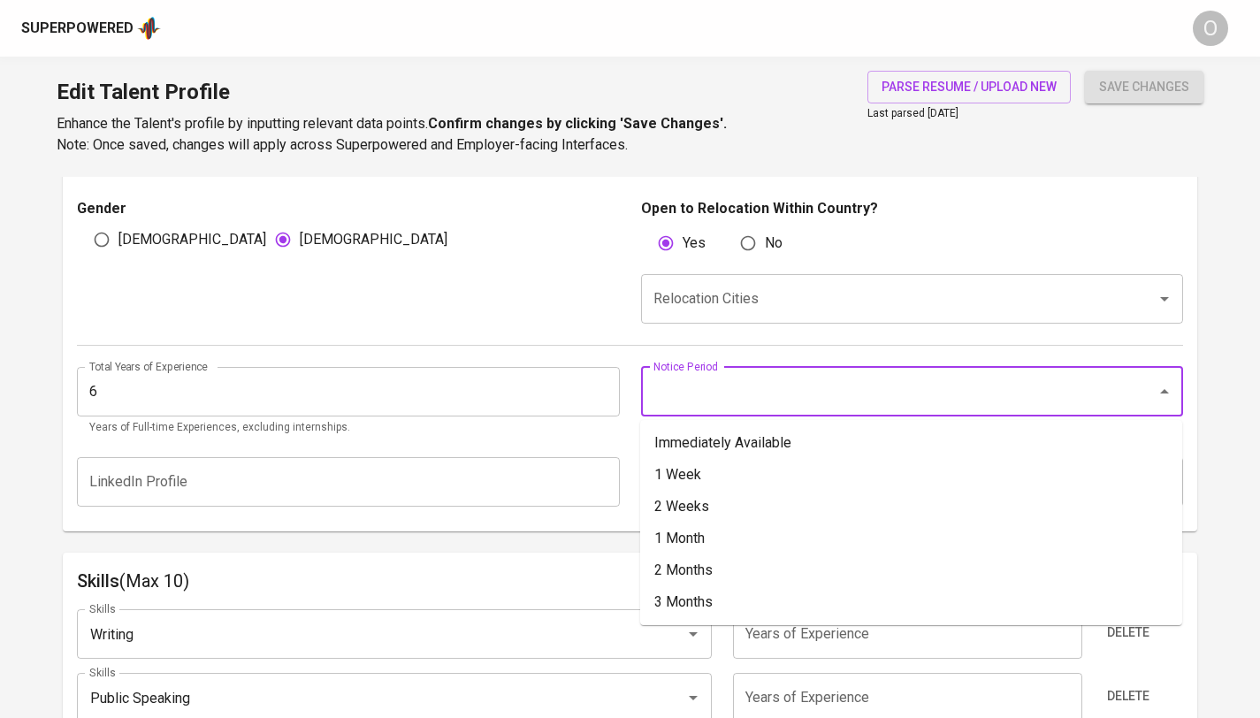
click at [816, 398] on input "Notice Period" at bounding box center [887, 392] width 477 height 34
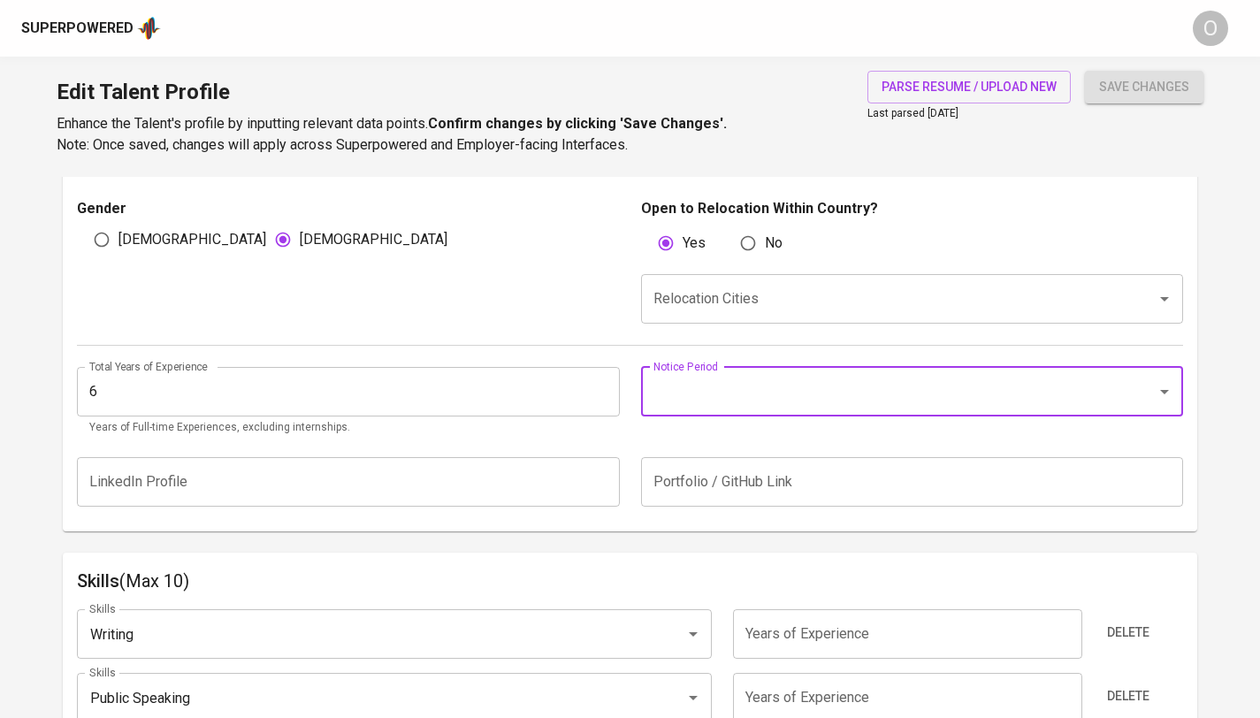
click at [816, 398] on input "Notice Period" at bounding box center [887, 392] width 477 height 34
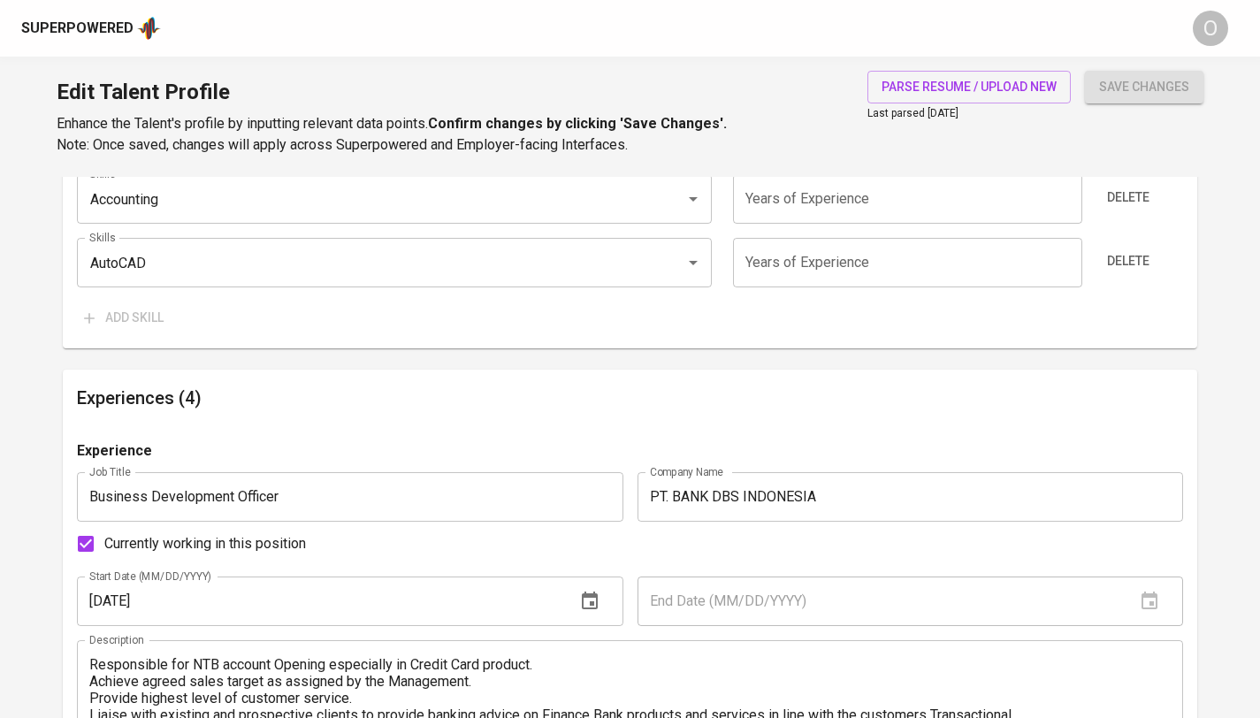
scroll to position [1588, 0]
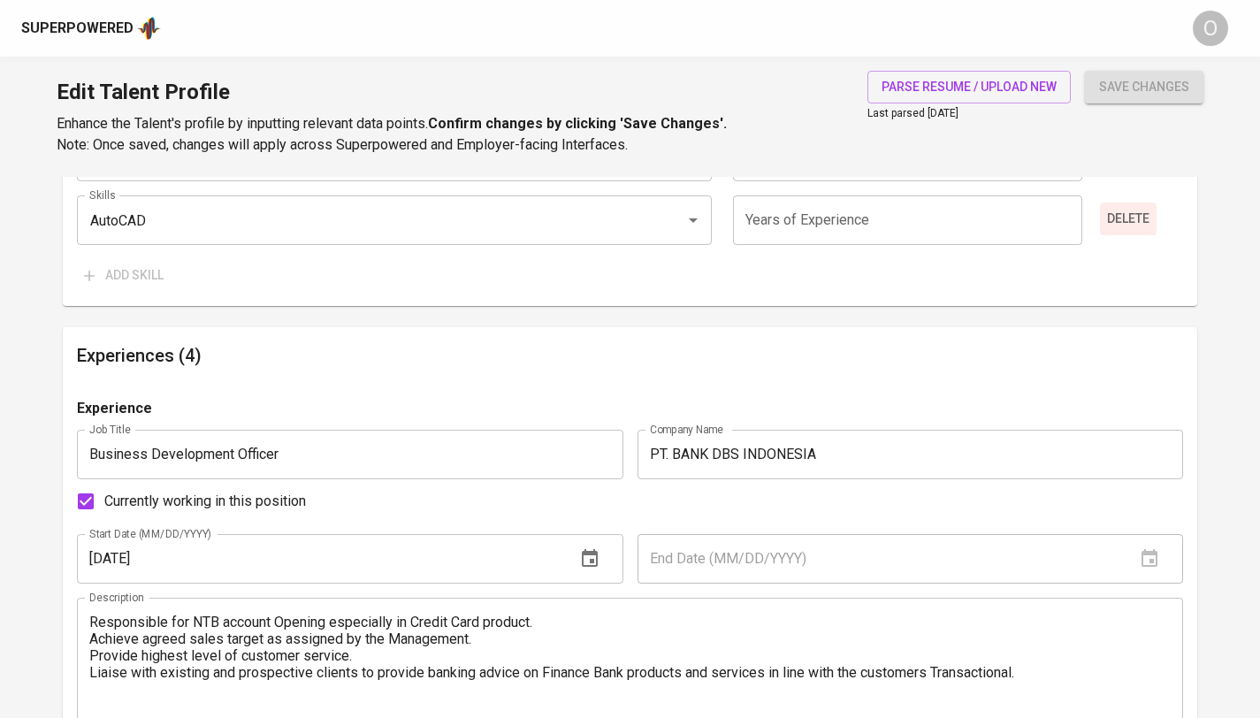
click at [1138, 213] on span "Delete" at bounding box center [1128, 219] width 42 height 22
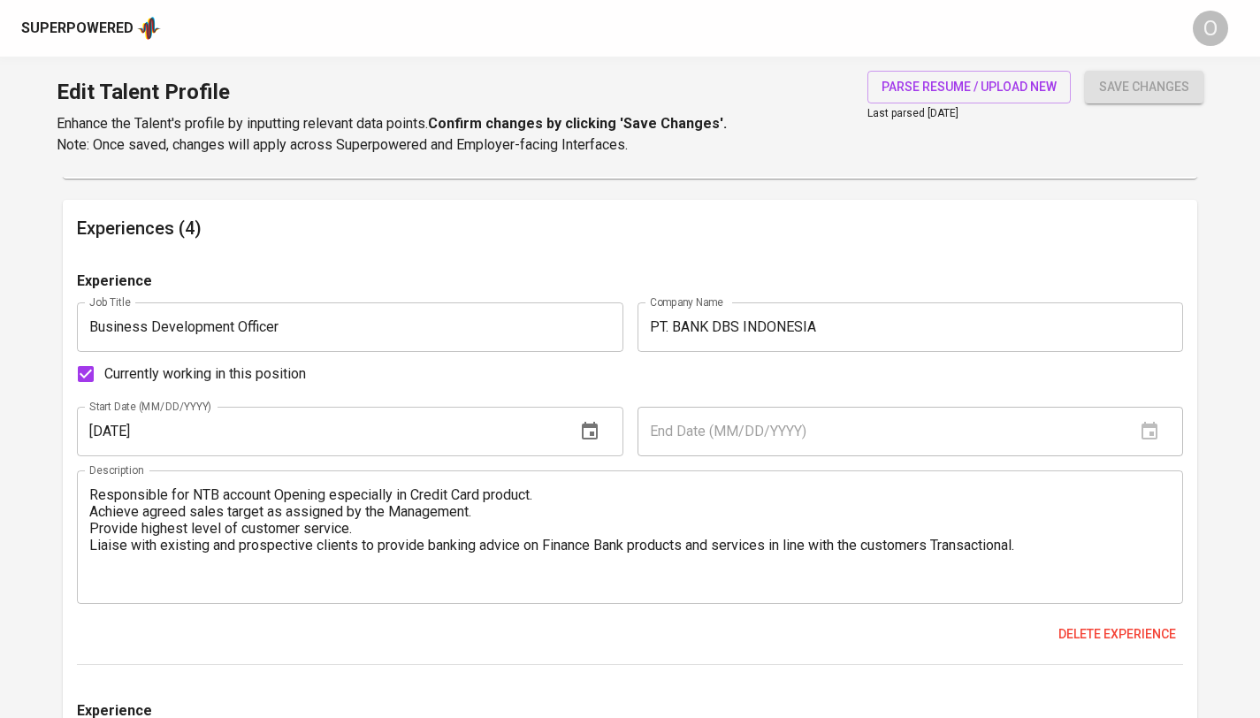
scroll to position [1652, 0]
click at [1148, 429] on div "End Date (MM/DD/YYYY)" at bounding box center [911, 431] width 546 height 50
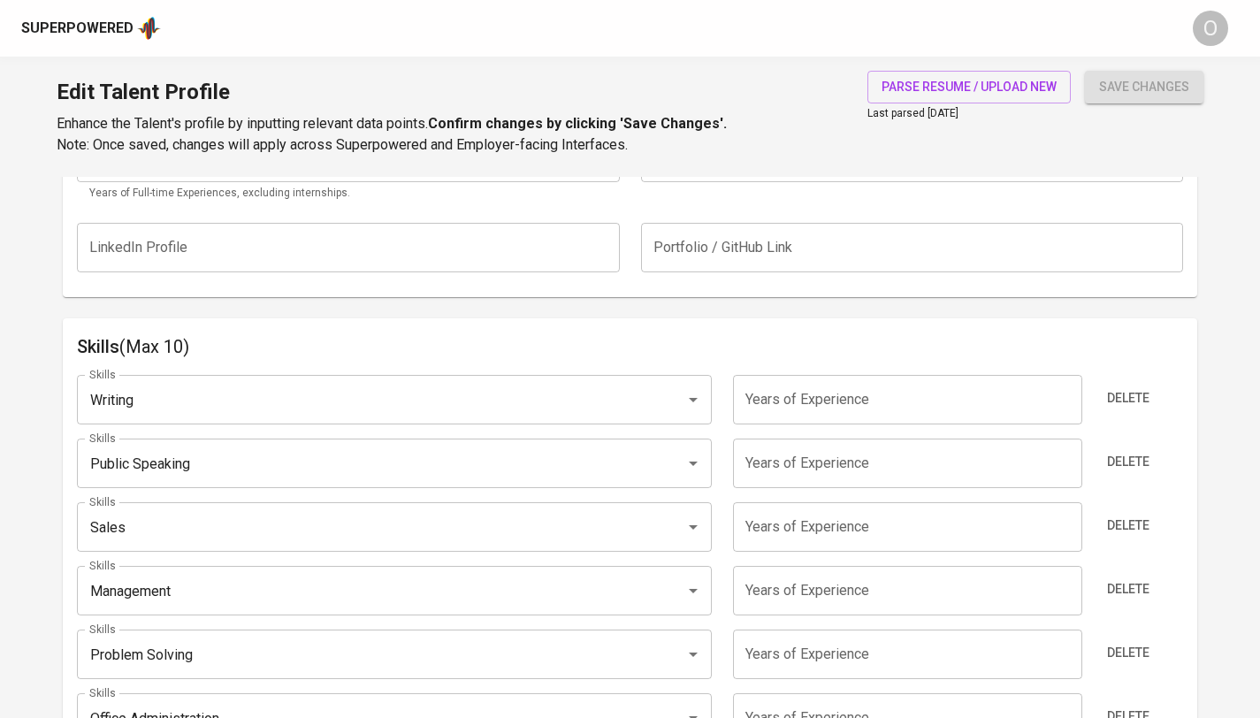
scroll to position [0, 0]
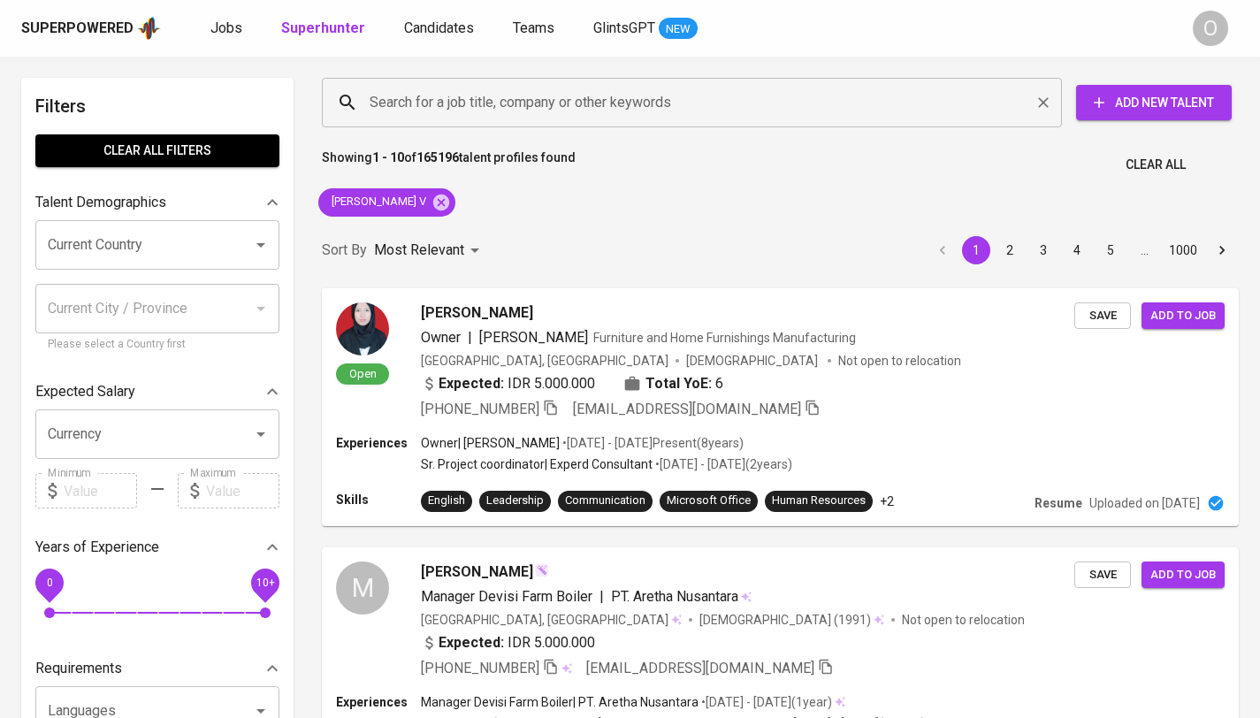
click at [431, 113] on input "Search for a job title, company or other keywords" at bounding box center [696, 103] width 662 height 34
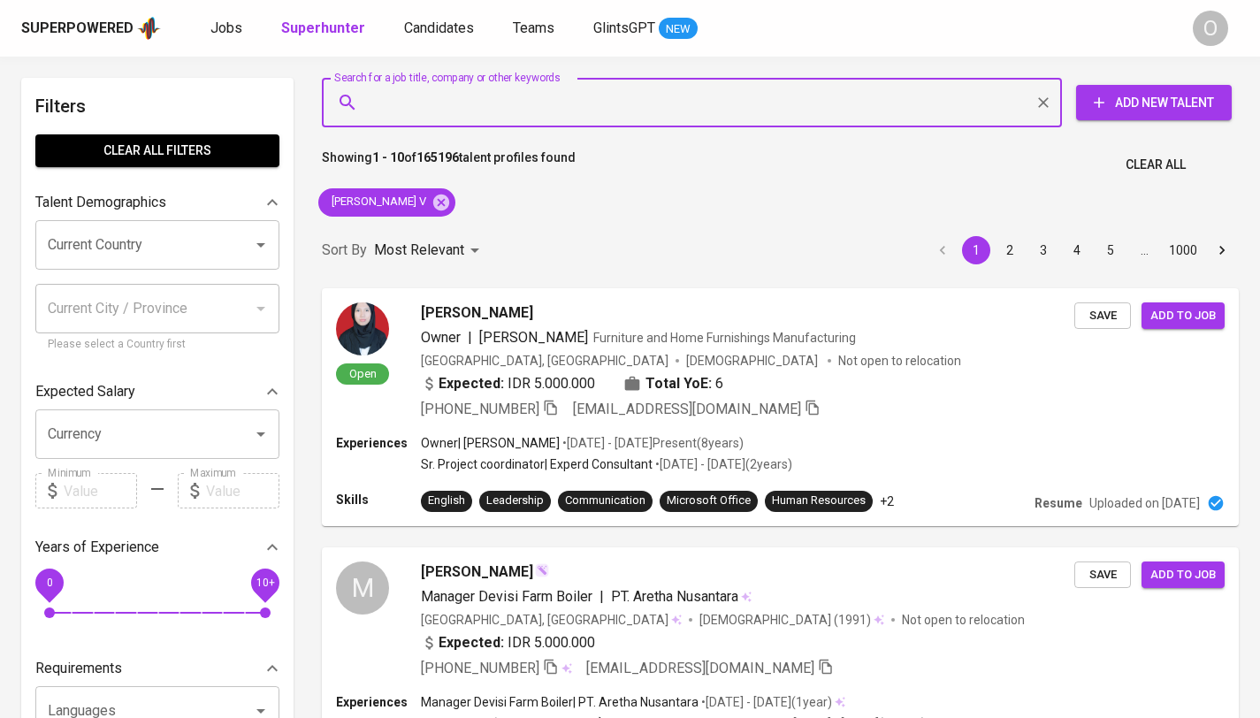
paste input "[EMAIL_ADDRESS][DOMAIN_NAME]"
type input "[EMAIL_ADDRESS][DOMAIN_NAME]"
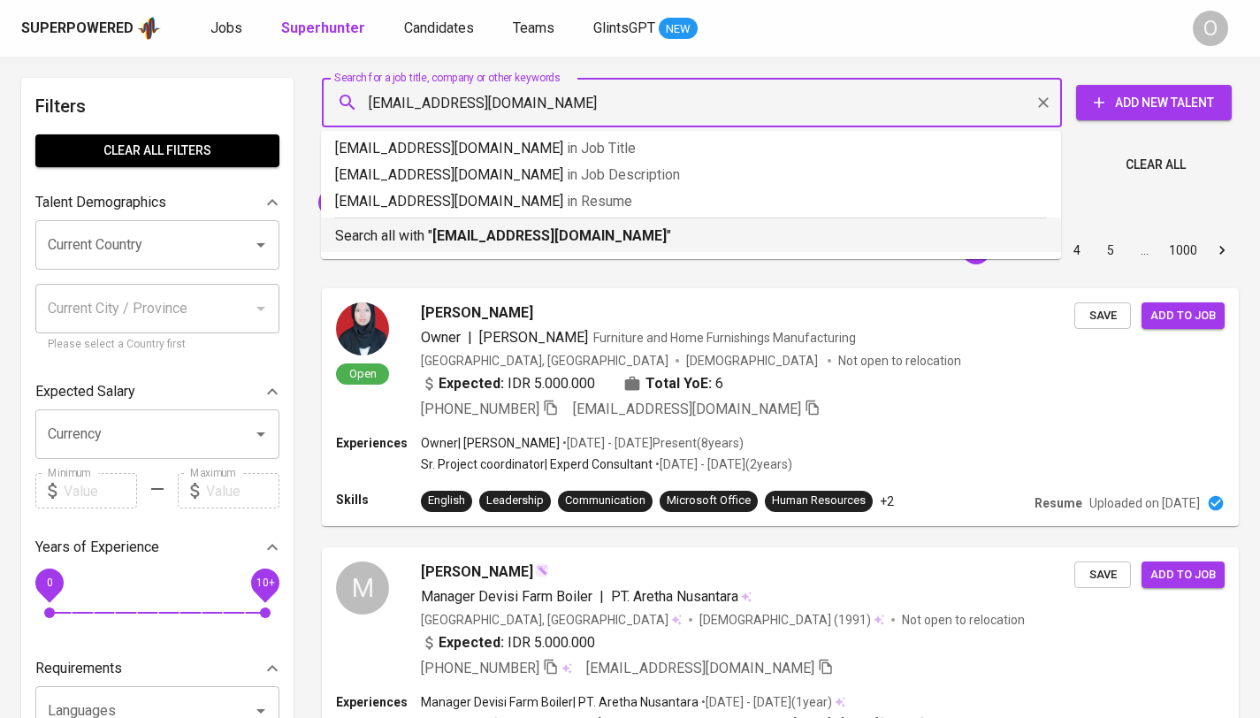
click at [440, 233] on b "[EMAIL_ADDRESS][DOMAIN_NAME]" at bounding box center [550, 235] width 234 height 17
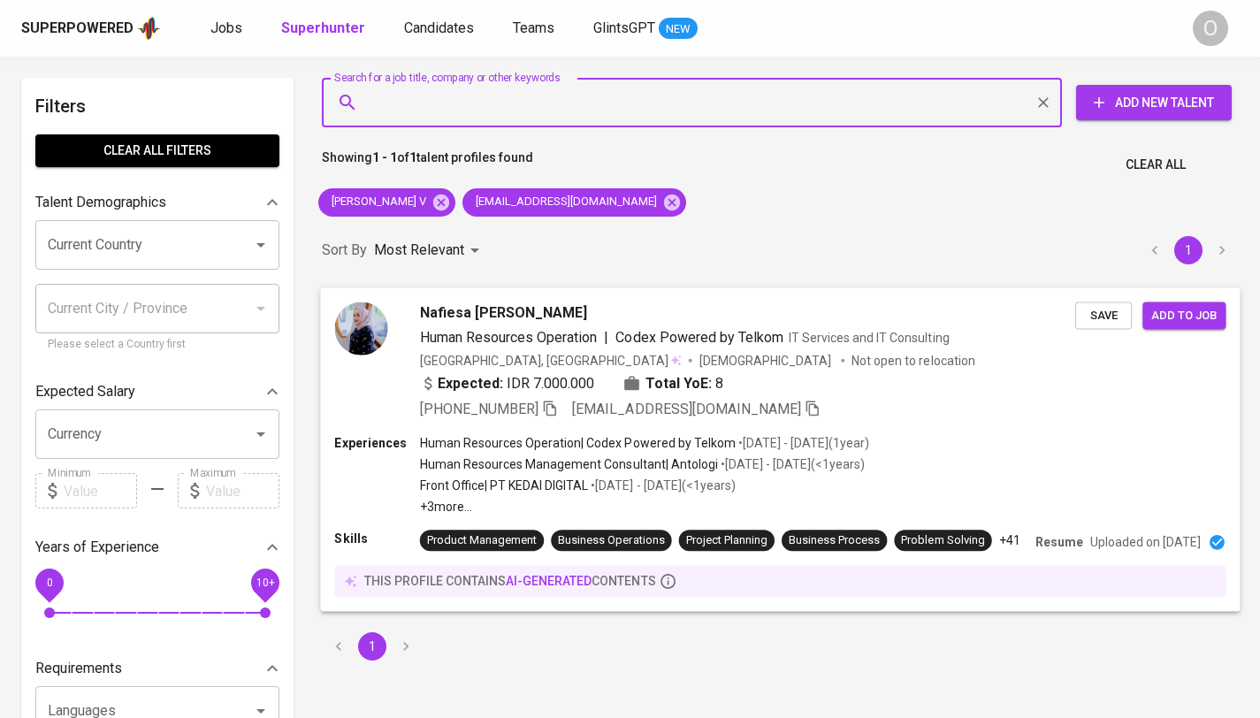
click at [551, 409] on icon "button" at bounding box center [550, 408] width 12 height 15
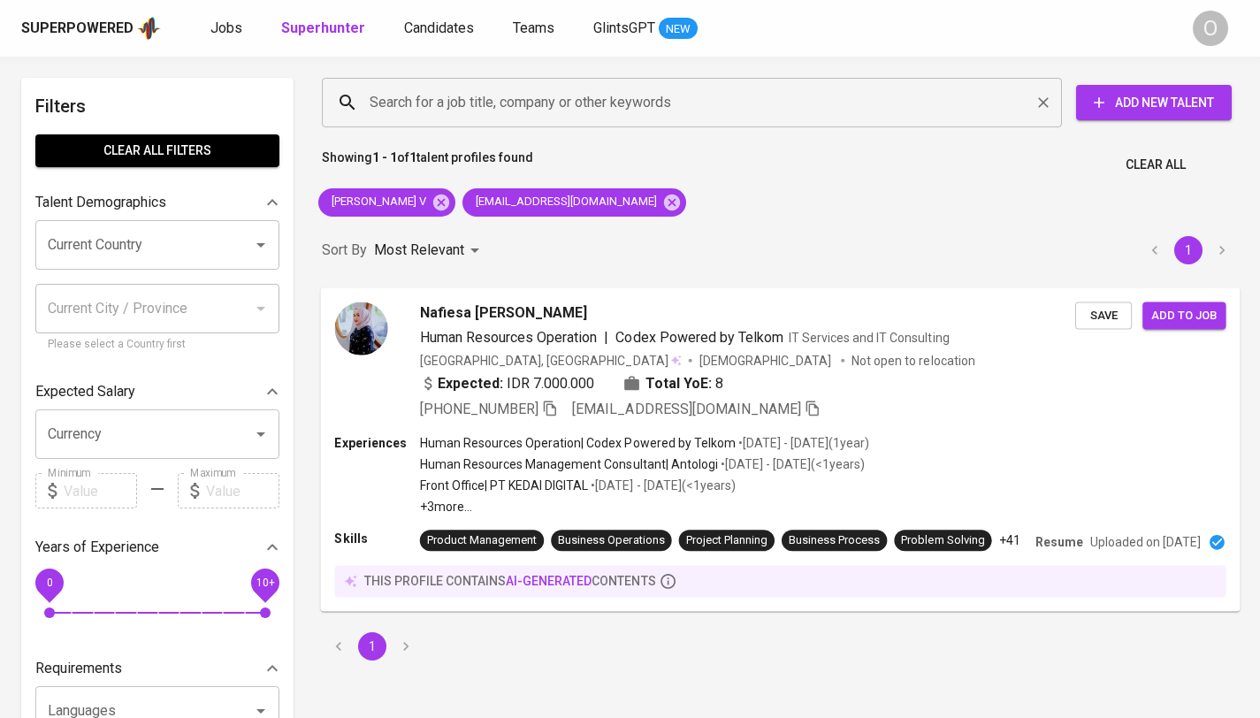
click at [480, 111] on input "Search for a job title, company or other keywords" at bounding box center [696, 103] width 662 height 34
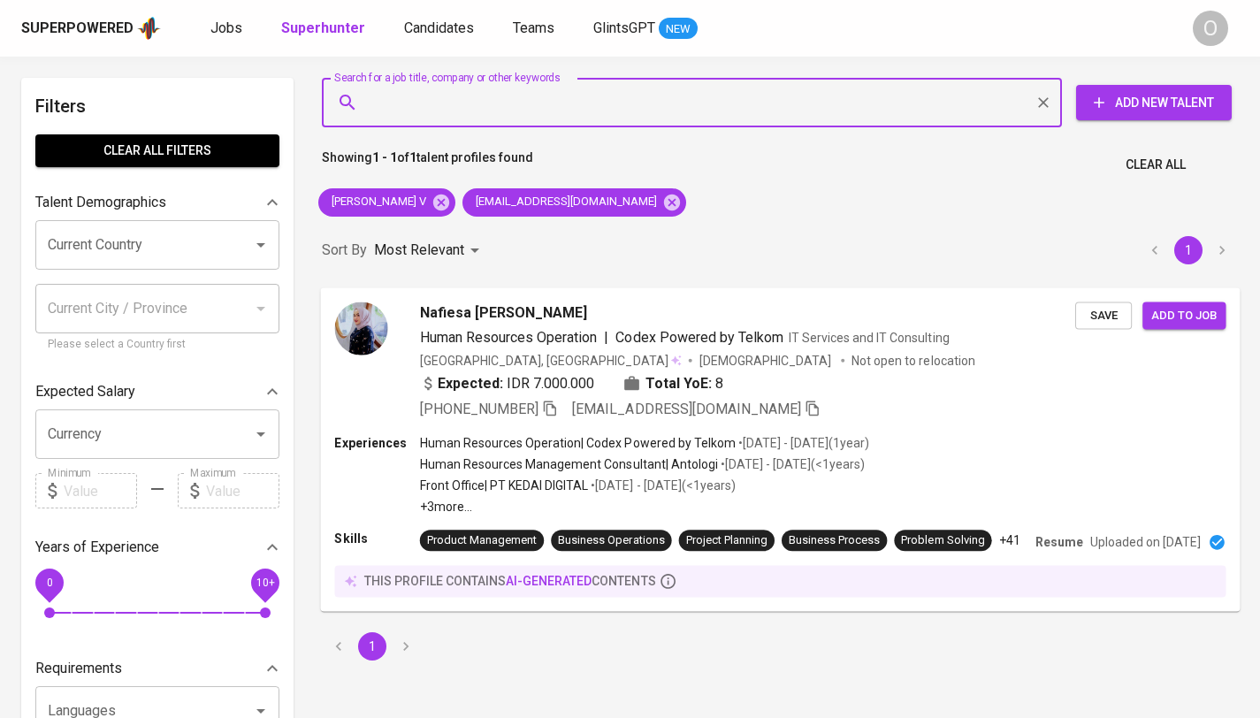
paste input "[EMAIL_ADDRESS][DOMAIN_NAME]"
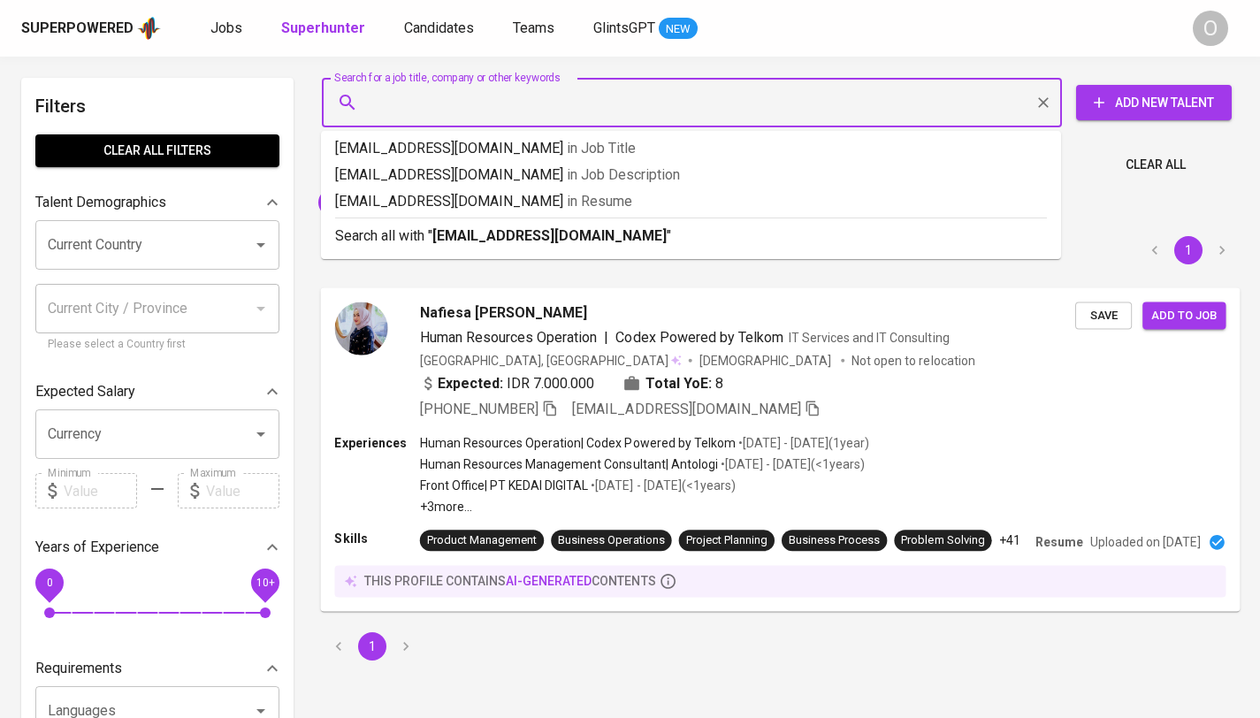
type input "[EMAIL_ADDRESS][DOMAIN_NAME]"
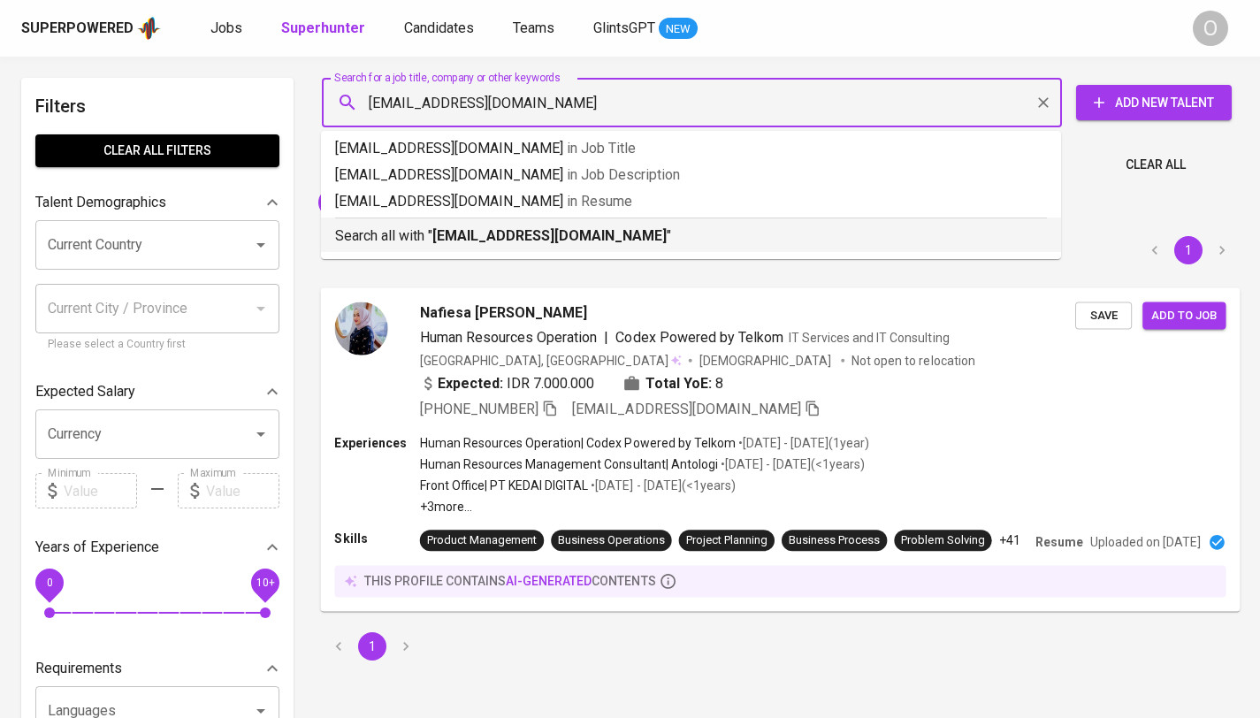
click at [484, 235] on b "[EMAIL_ADDRESS][DOMAIN_NAME]" at bounding box center [550, 235] width 234 height 17
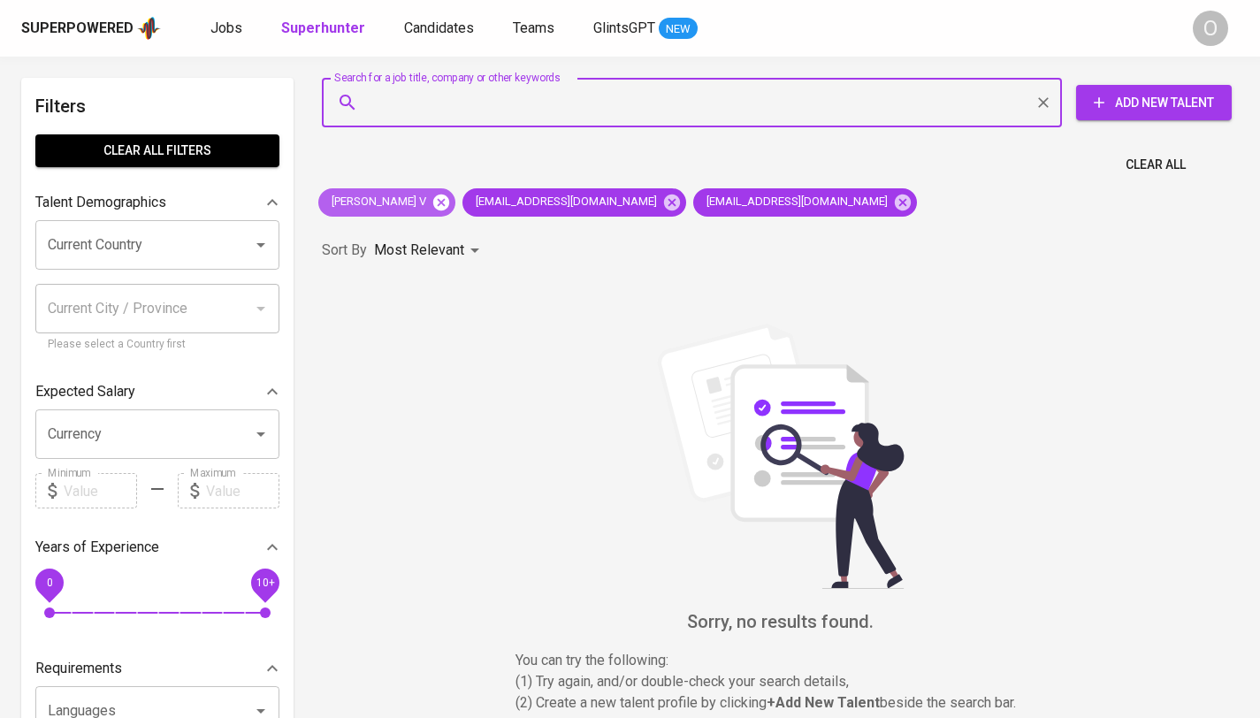
click at [451, 199] on icon at bounding box center [441, 202] width 19 height 19
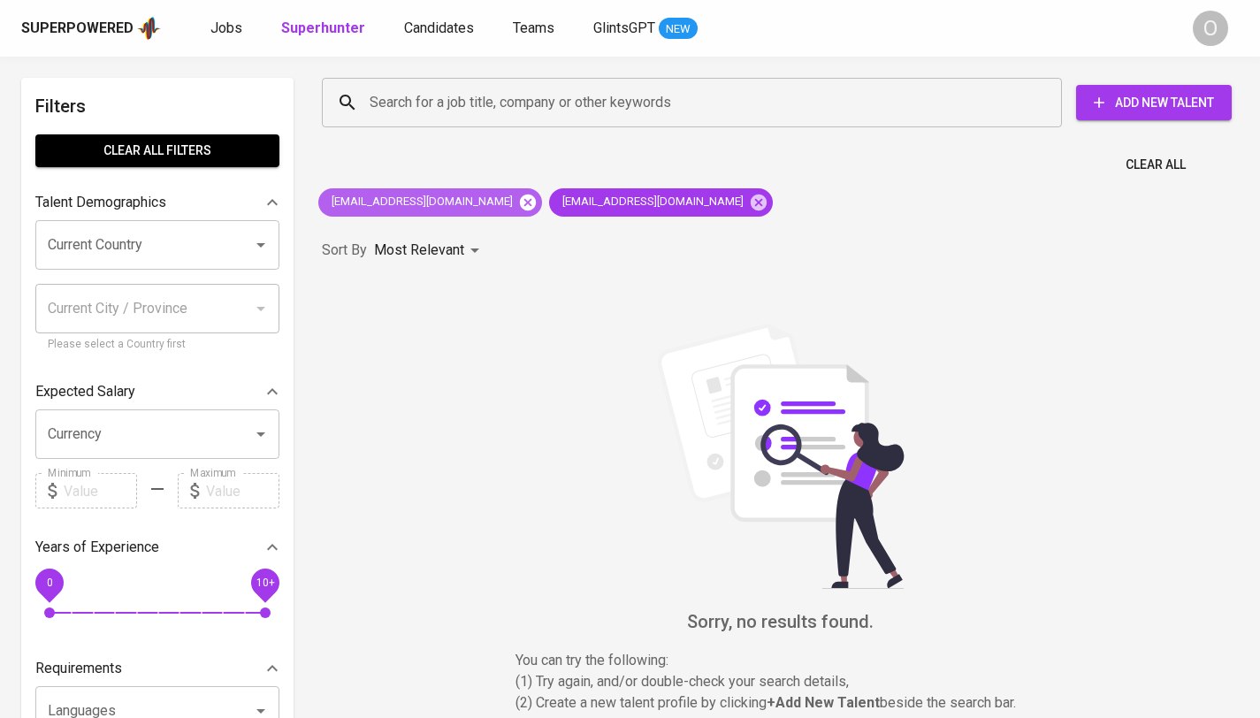
click at [520, 203] on icon at bounding box center [528, 202] width 16 height 16
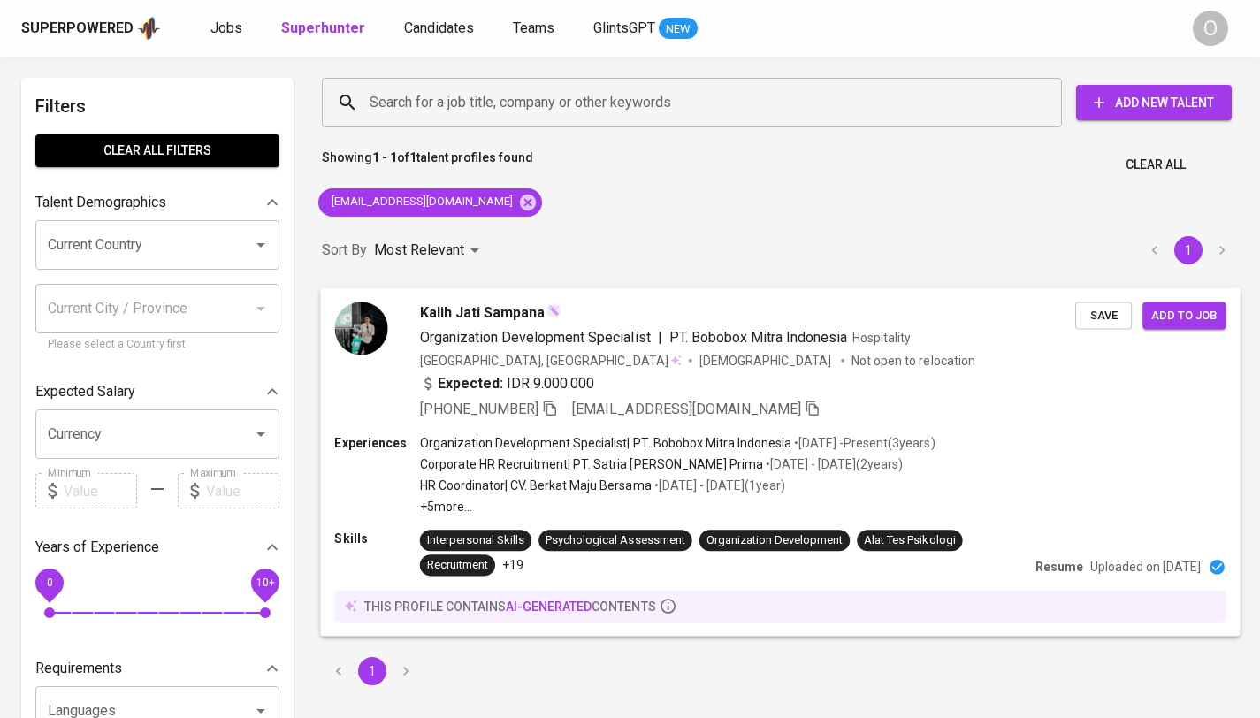
click at [554, 402] on icon "button" at bounding box center [550, 408] width 16 height 16
click at [521, 94] on input "Search for a job title, company or other keywords" at bounding box center [696, 103] width 662 height 34
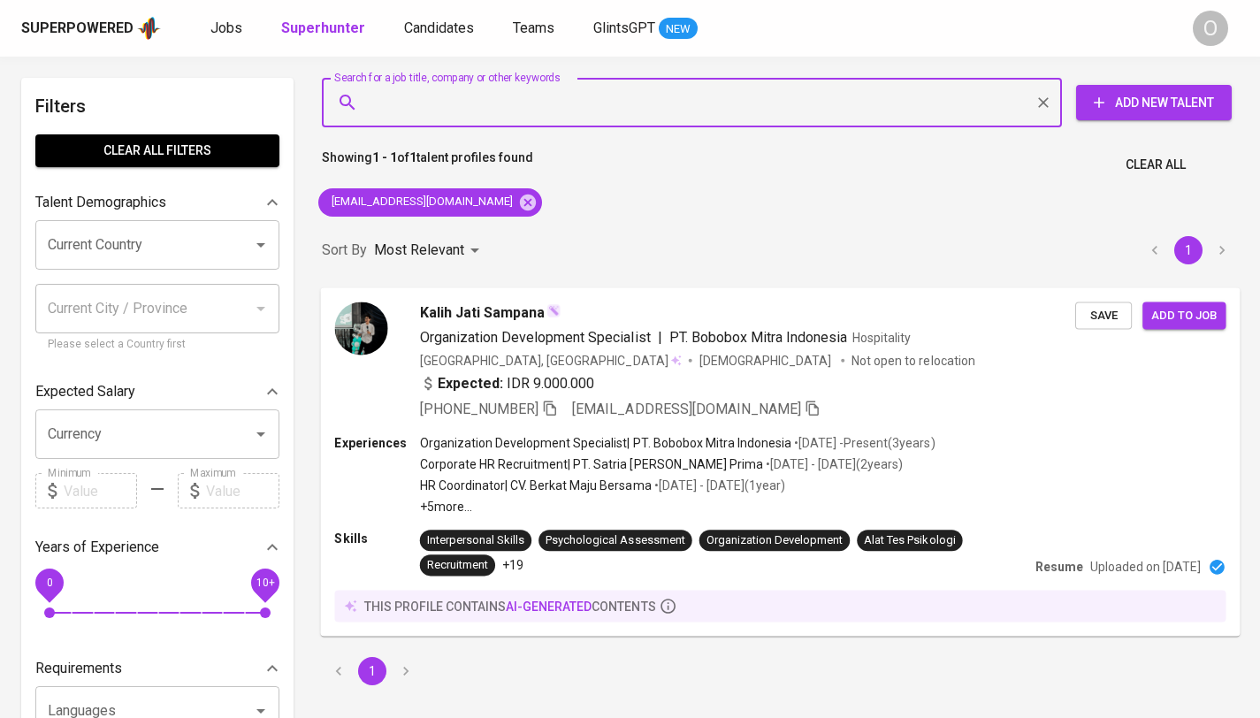
paste input "[EMAIL_ADDRESS][DOMAIN_NAME]"
type input "[EMAIL_ADDRESS][DOMAIN_NAME]"
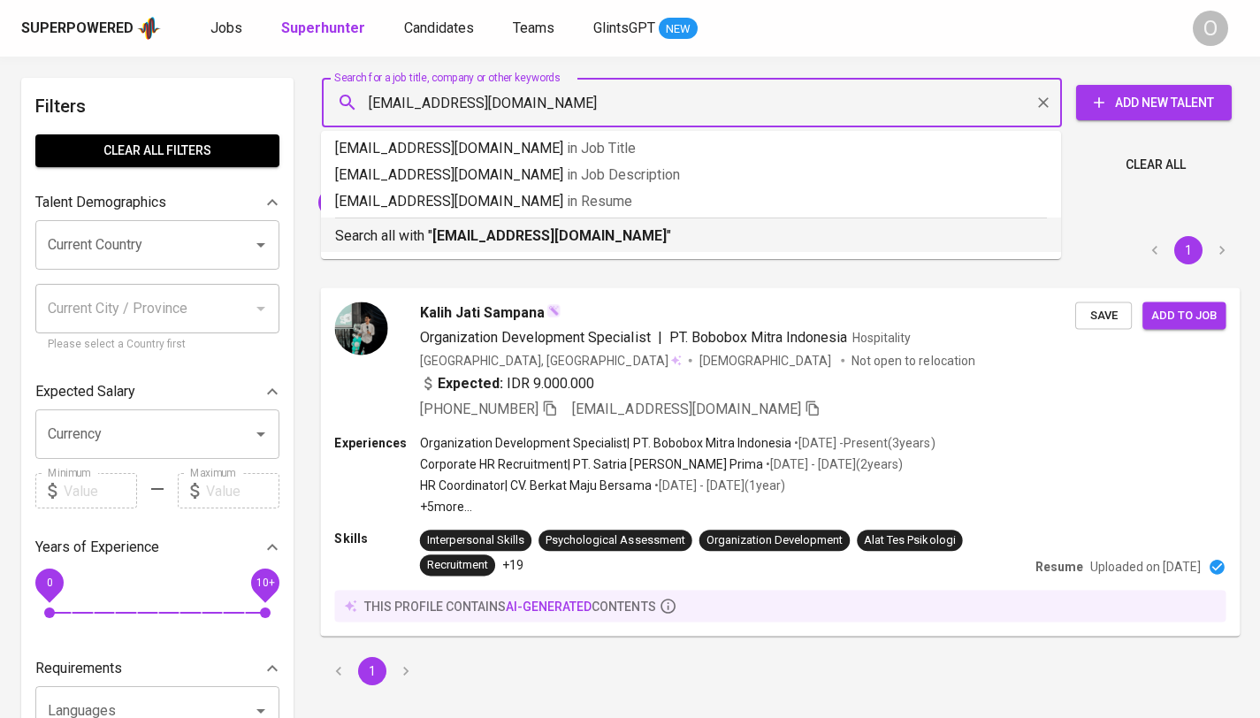
click at [469, 226] on p "Search all with " [EMAIL_ADDRESS][DOMAIN_NAME] "" at bounding box center [691, 236] width 712 height 21
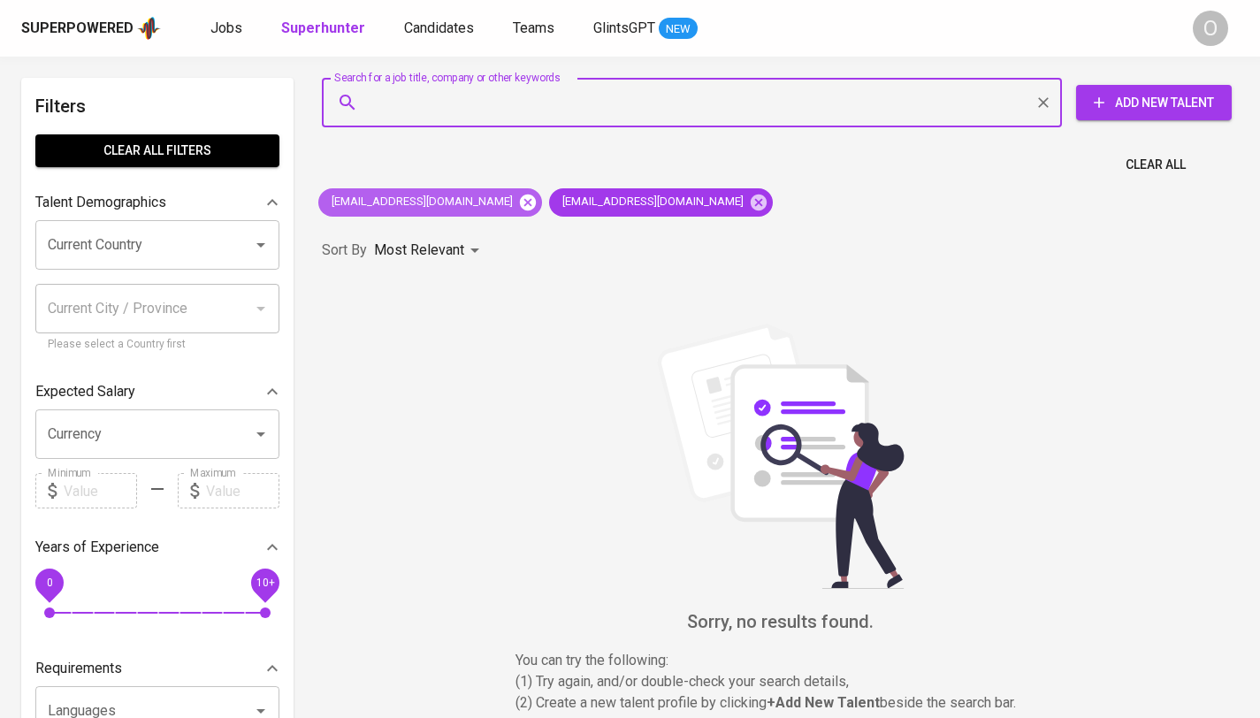
click at [520, 200] on icon at bounding box center [528, 202] width 16 height 16
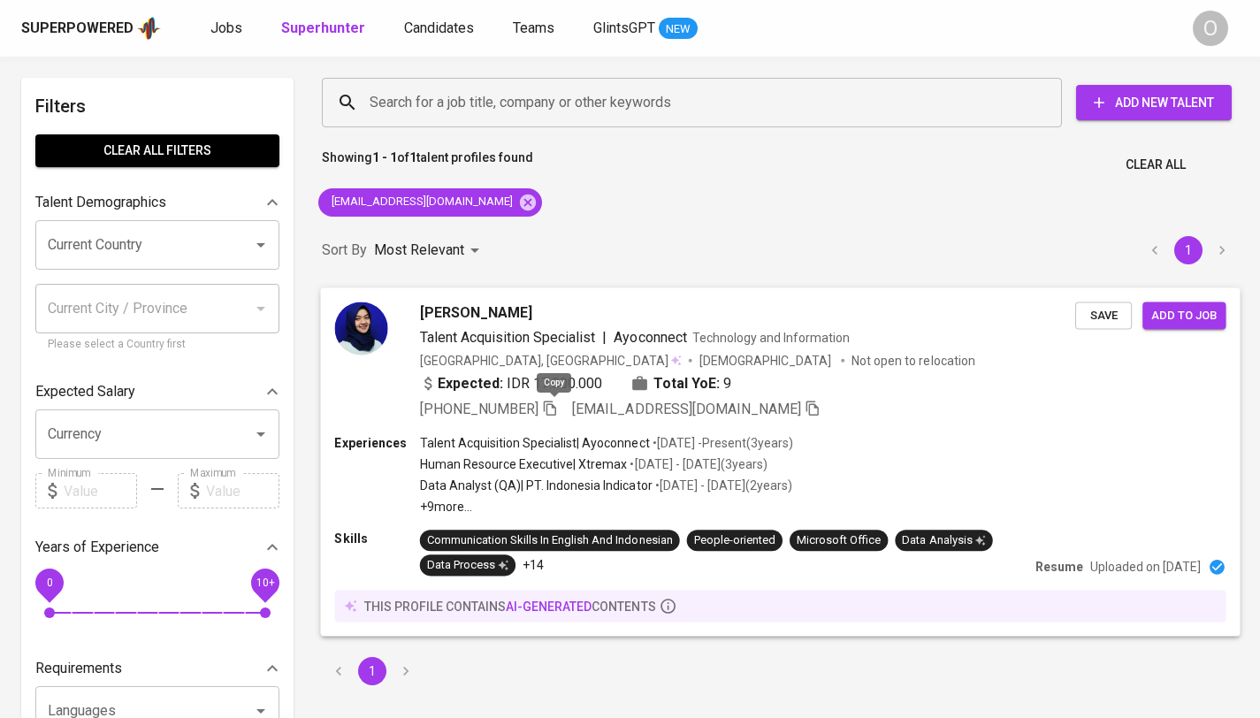
click at [552, 401] on icon "button" at bounding box center [550, 408] width 12 height 15
